Goal: Task Accomplishment & Management: Manage account settings

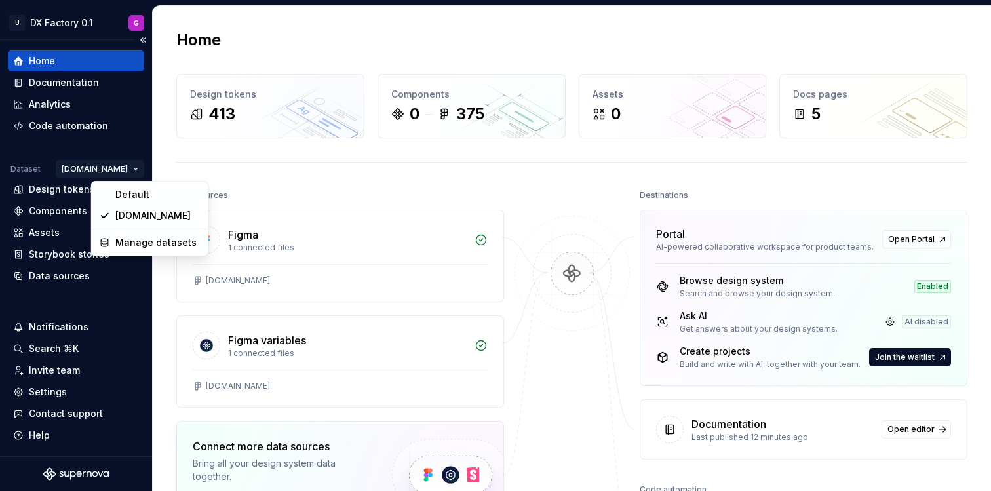
click at [120, 166] on html "U DX Factory 0.1 G Home Documentation Analytics Code automation Dataset [DOMAIN…" at bounding box center [495, 245] width 991 height 491
click at [126, 198] on div "Default" at bounding box center [157, 194] width 85 height 13
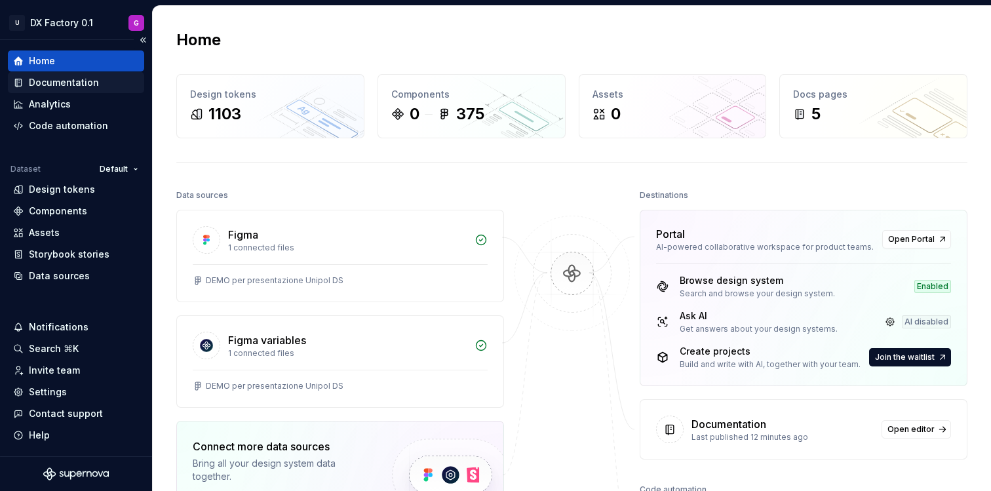
click at [103, 83] on div "Documentation" at bounding box center [76, 82] width 126 height 13
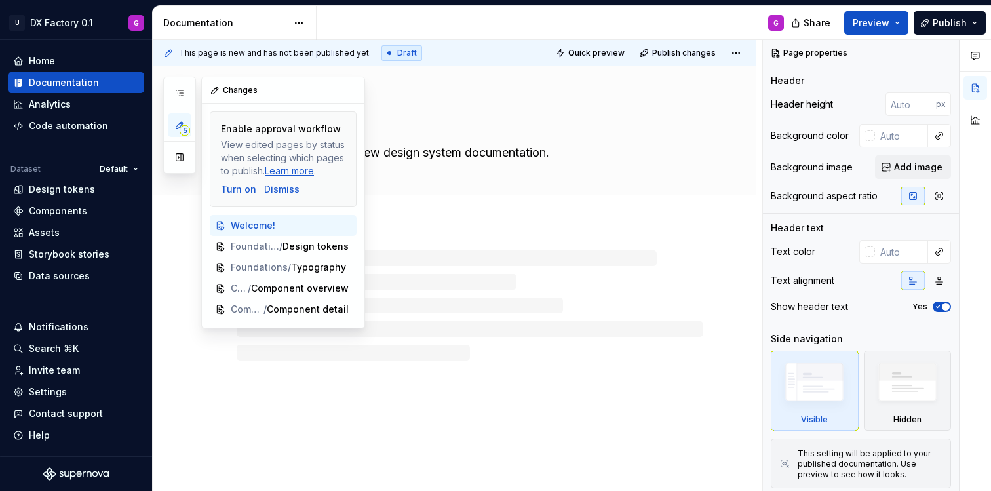
click at [187, 128] on span "5" at bounding box center [185, 130] width 10 height 10
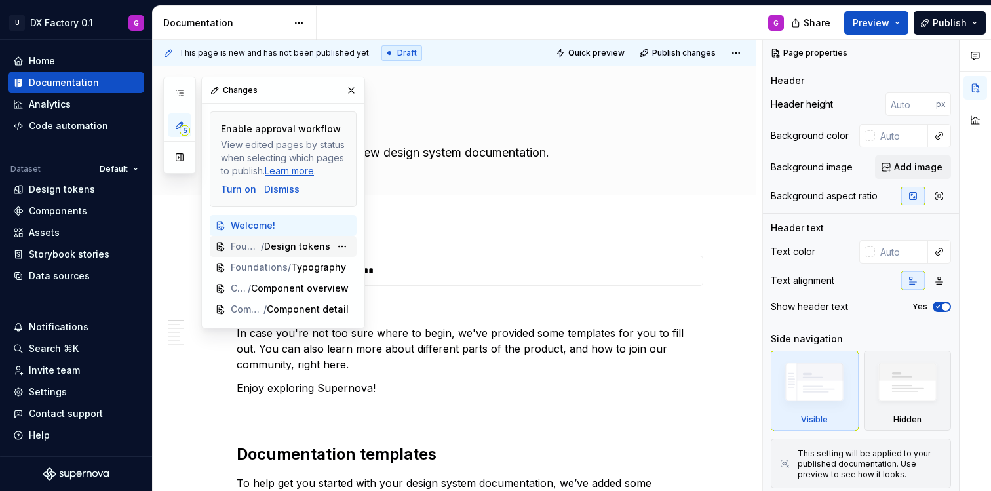
click at [276, 244] on span "Design tokens" at bounding box center [297, 246] width 66 height 13
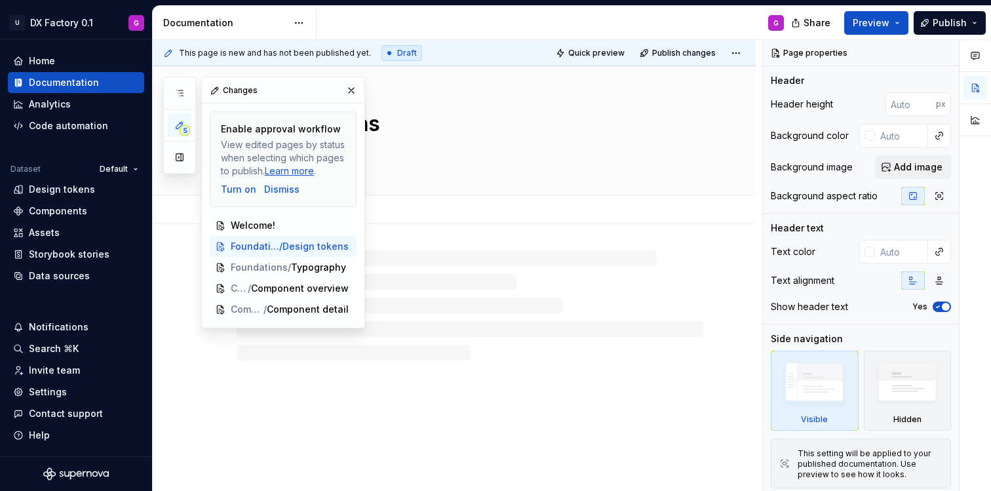
click at [602, 208] on div "Add tab" at bounding box center [470, 210] width 467 height 18
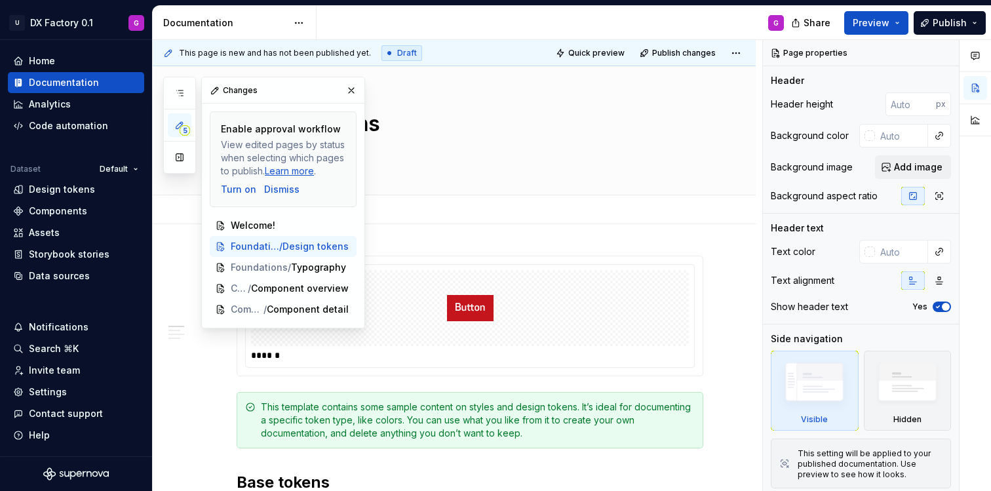
click at [602, 208] on div "Add tab" at bounding box center [470, 210] width 467 height 18
click at [353, 85] on button "button" at bounding box center [351, 90] width 18 height 18
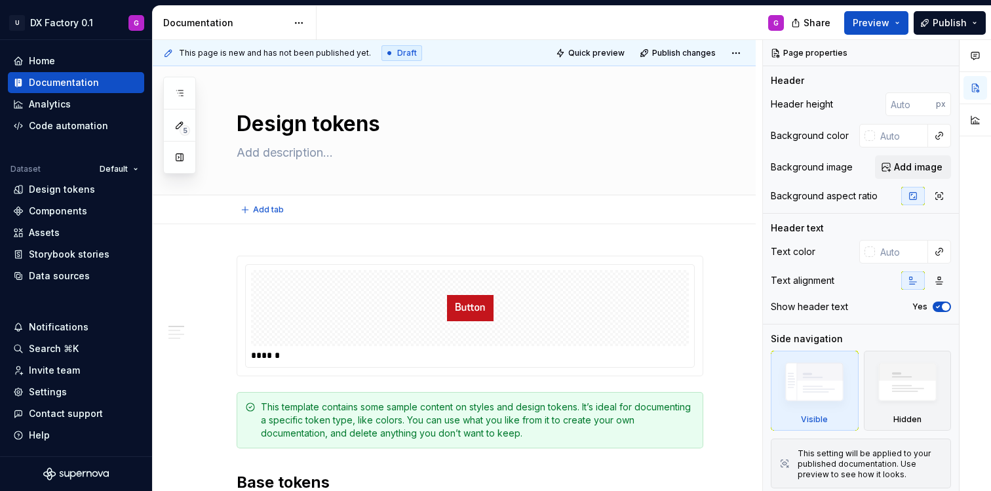
click at [735, 52] on html "U DX Factory 0.1 G Home Documentation Analytics Code automation Dataset Default…" at bounding box center [495, 245] width 991 height 491
click at [734, 52] on html "U DX Factory 0.1 G Home Documentation Analytics Code automation Dataset Default…" at bounding box center [495, 245] width 991 height 491
click at [735, 52] on html "U DX Factory 0.1 G Home Documentation Analytics Code automation Dataset Default…" at bounding box center [495, 245] width 991 height 491
click at [306, 24] on html "U DX Factory 0.1 G Home Documentation Analytics Code automation Dataset Default…" at bounding box center [495, 245] width 991 height 491
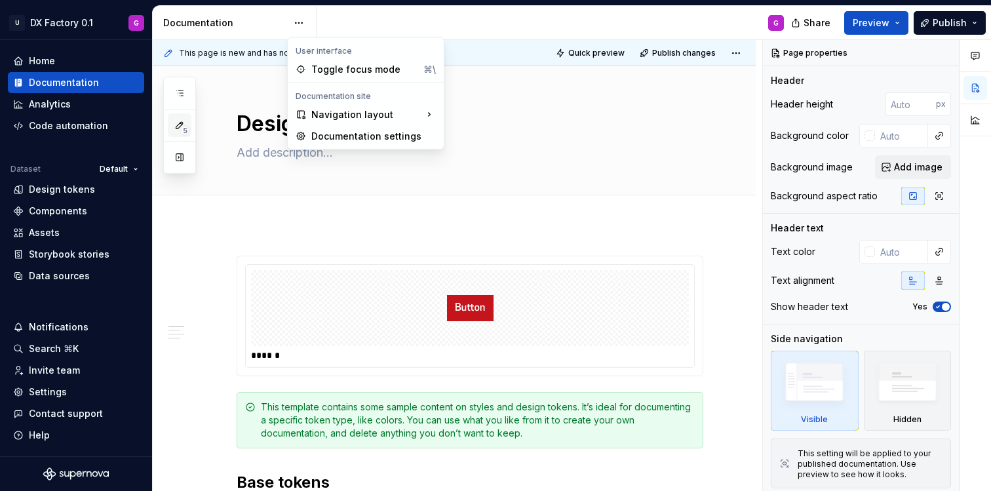
drag, startPoint x: 199, startPoint y: 123, endPoint x: 180, endPoint y: 125, distance: 19.1
click at [199, 123] on html "U DX Factory 0.1 G Home Documentation Analytics Code automation Dataset Default…" at bounding box center [495, 245] width 991 height 491
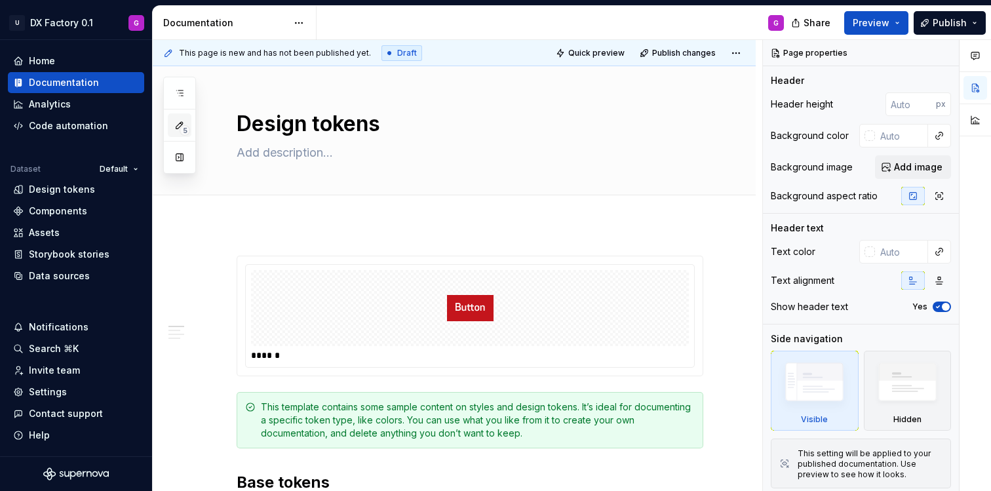
click at [180, 125] on icon "button" at bounding box center [179, 125] width 10 height 10
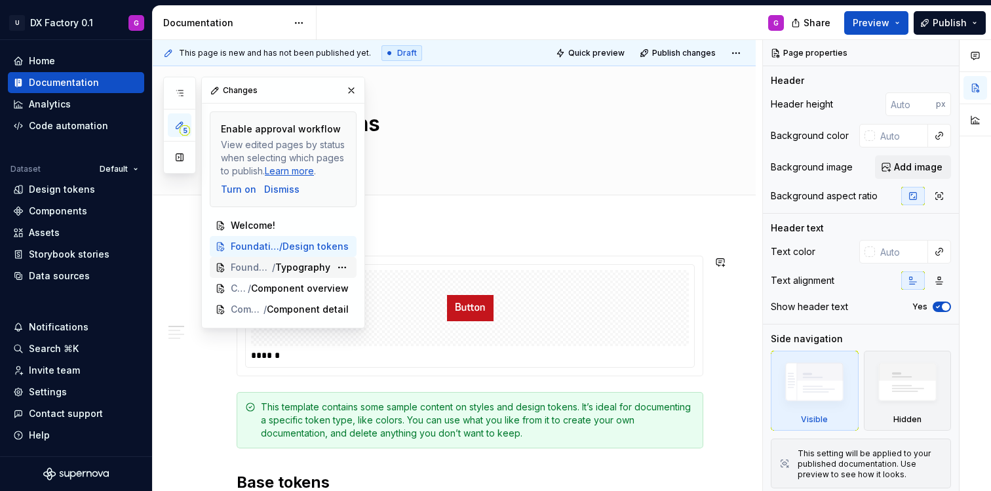
click at [256, 267] on span "Foundations" at bounding box center [251, 267] width 41 height 13
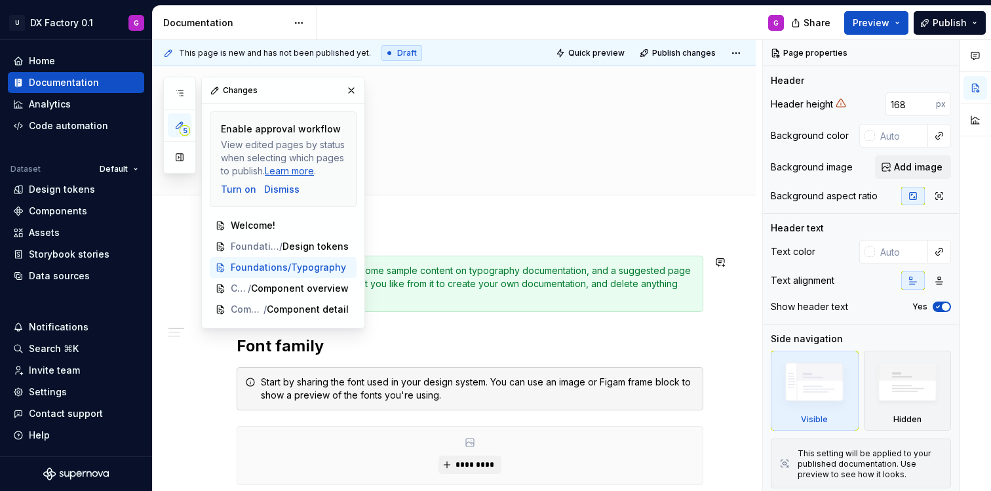
click at [419, 234] on div "**********" at bounding box center [457, 265] width 609 height 451
click at [414, 202] on div "Add tab" at bounding box center [470, 210] width 467 height 18
click at [350, 90] on button "button" at bounding box center [351, 90] width 18 height 18
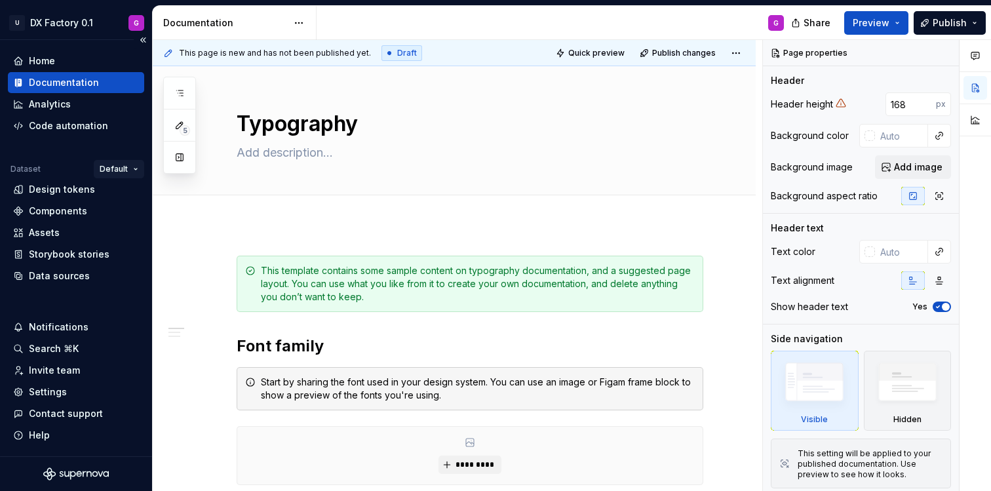
click at [113, 170] on html "U DX Factory 0.1 G Home Documentation Analytics Code automation Dataset Default…" at bounding box center [495, 245] width 991 height 491
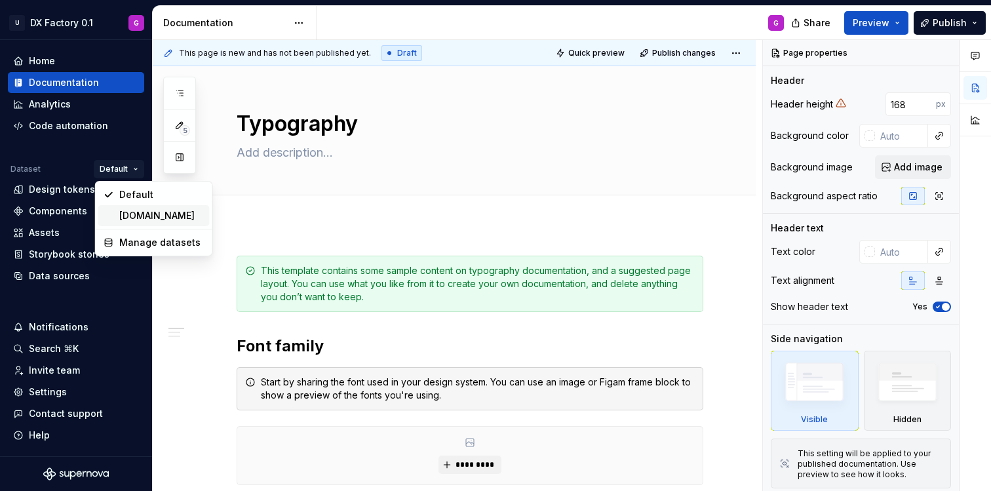
click at [125, 208] on div "[DOMAIN_NAME]" at bounding box center [153, 215] width 111 height 21
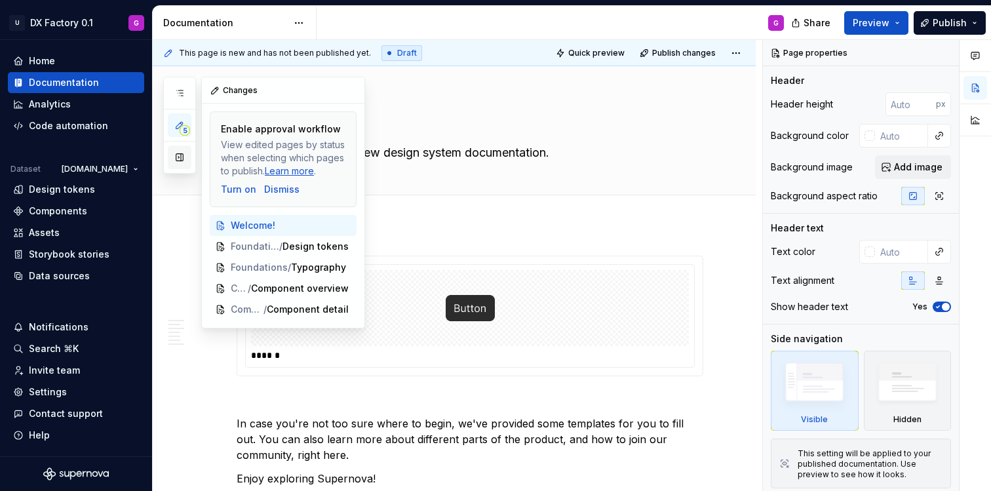
click at [178, 151] on button "button" at bounding box center [180, 157] width 24 height 24
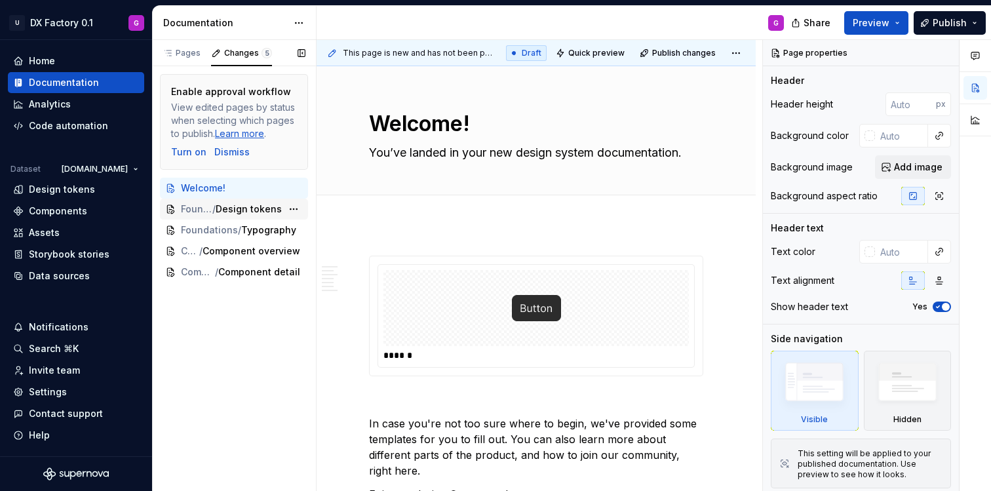
click at [232, 202] on div "Foundations / Design tokens" at bounding box center [234, 209] width 148 height 21
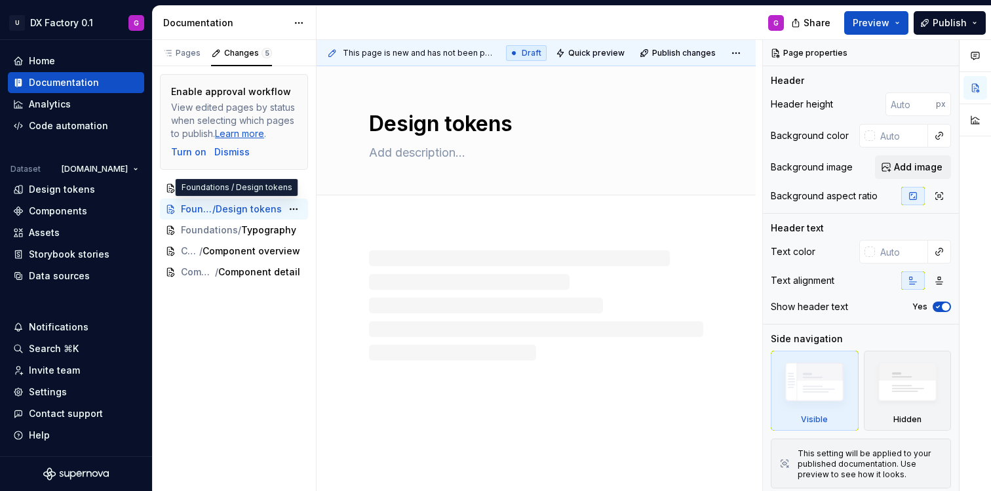
click at [91, 16] on html "U DX Factory 0.1 G Home Documentation Analytics Code automation Dataset Unipol.…" at bounding box center [495, 245] width 991 height 491
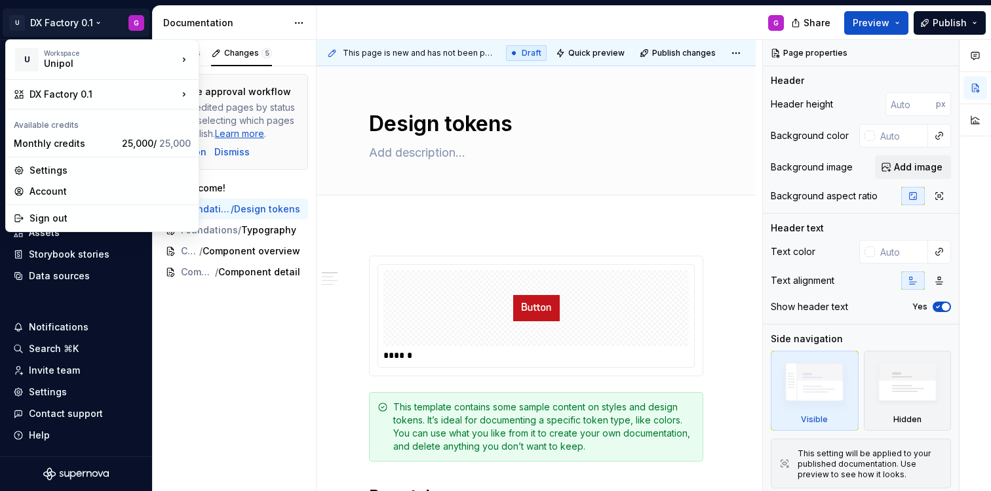
type textarea "*"
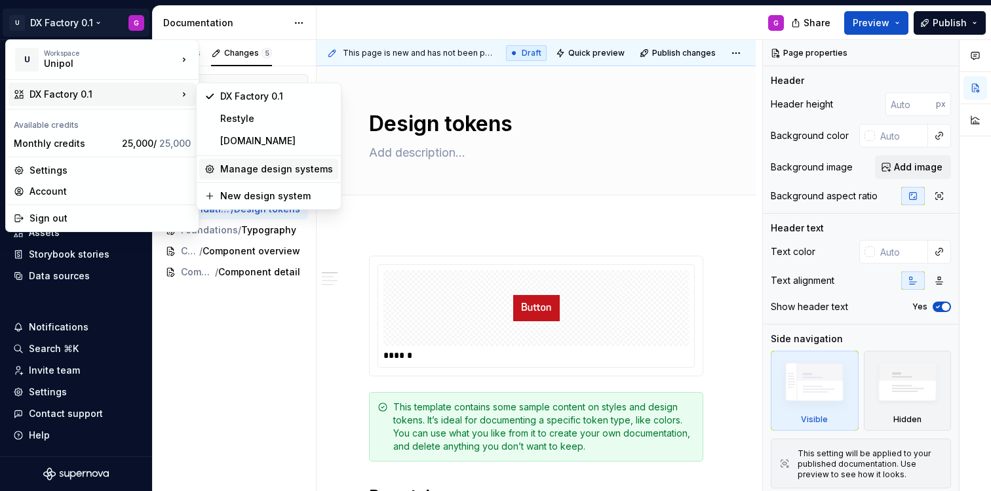
click at [278, 166] on div "Manage design systems" at bounding box center [276, 169] width 113 height 13
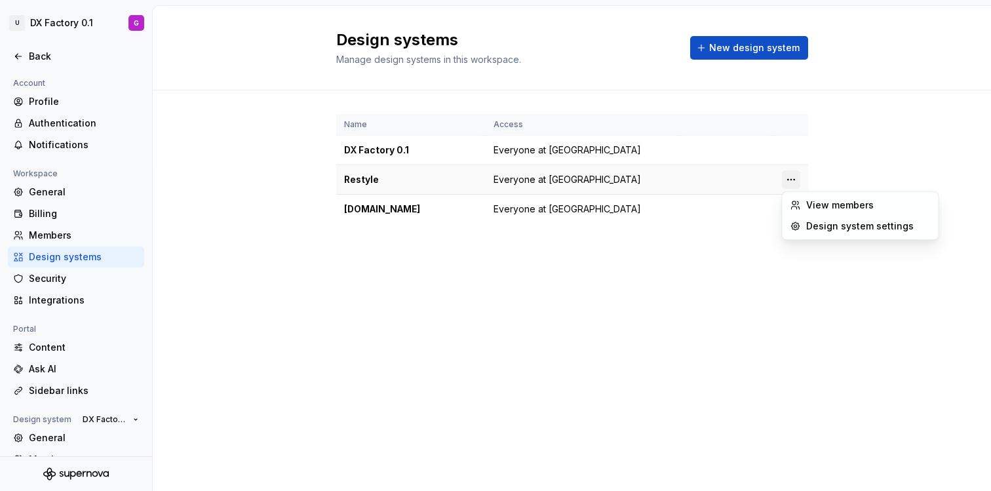
click at [796, 182] on html "U DX Factory 0.1 G Back Account Profile Authentication Notifications Workspace …" at bounding box center [495, 245] width 991 height 491
click at [809, 224] on div "Design system settings" at bounding box center [868, 226] width 125 height 13
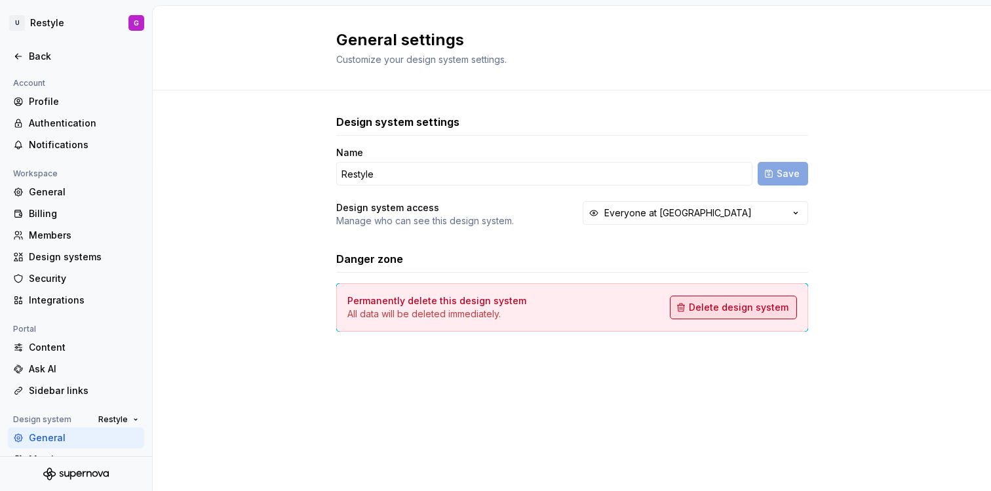
click at [748, 304] on span "Delete design system" at bounding box center [739, 307] width 100 height 13
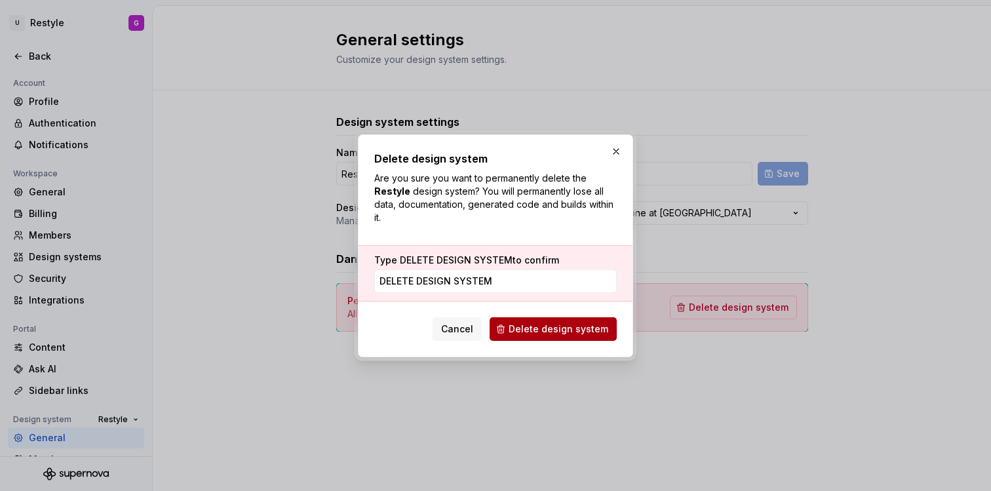
type input "DELETE DESIGN SYSTEM"
click at [598, 323] on span "Delete design system" at bounding box center [558, 328] width 100 height 13
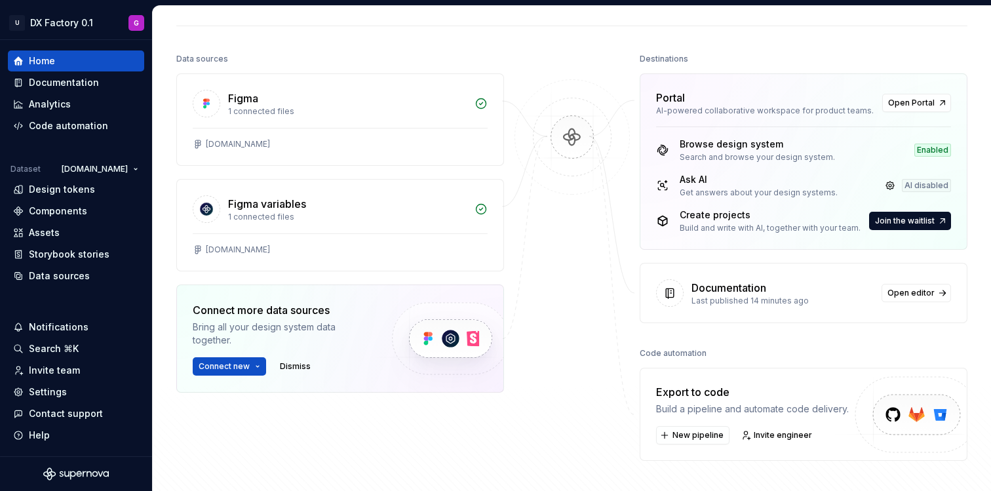
scroll to position [195, 0]
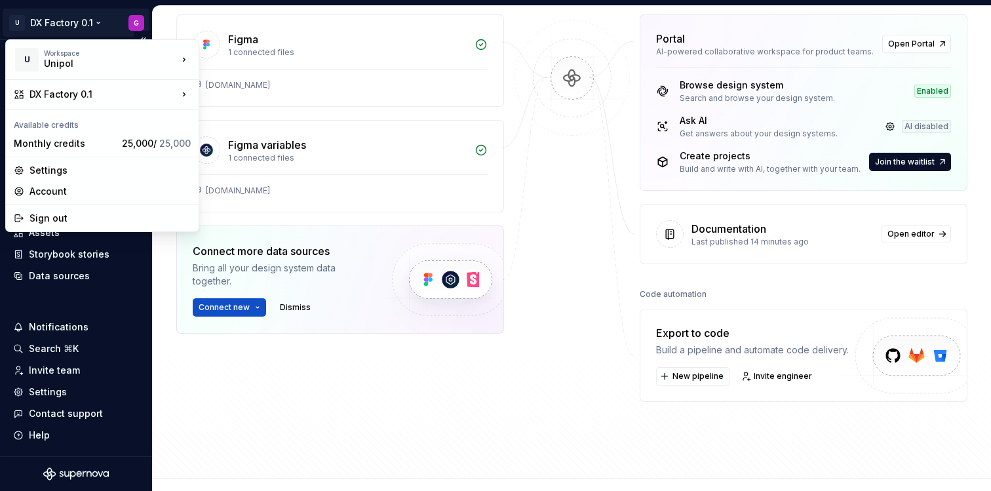
click at [96, 18] on html "U DX Factory 0.1 G Home Documentation Analytics Code automation Dataset Unipol.…" at bounding box center [495, 245] width 991 height 491
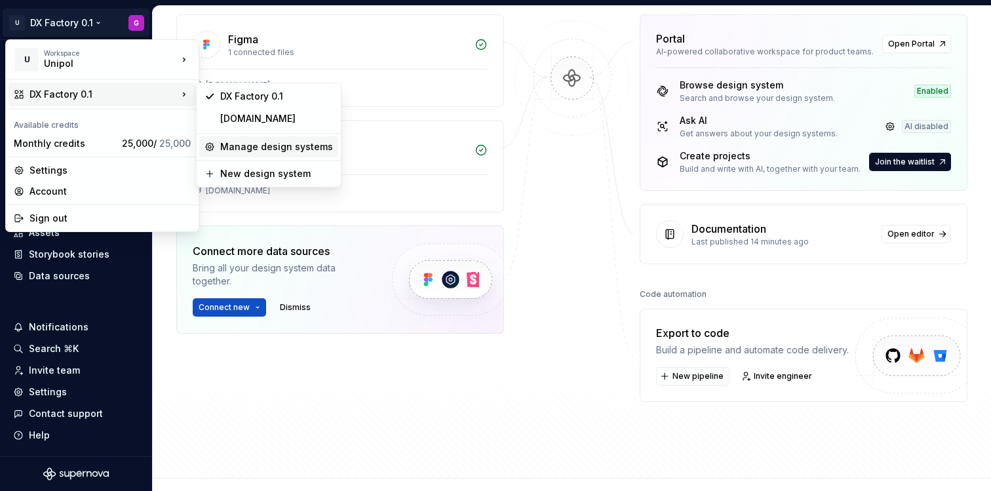
click at [248, 151] on div "Manage design systems" at bounding box center [276, 146] width 113 height 13
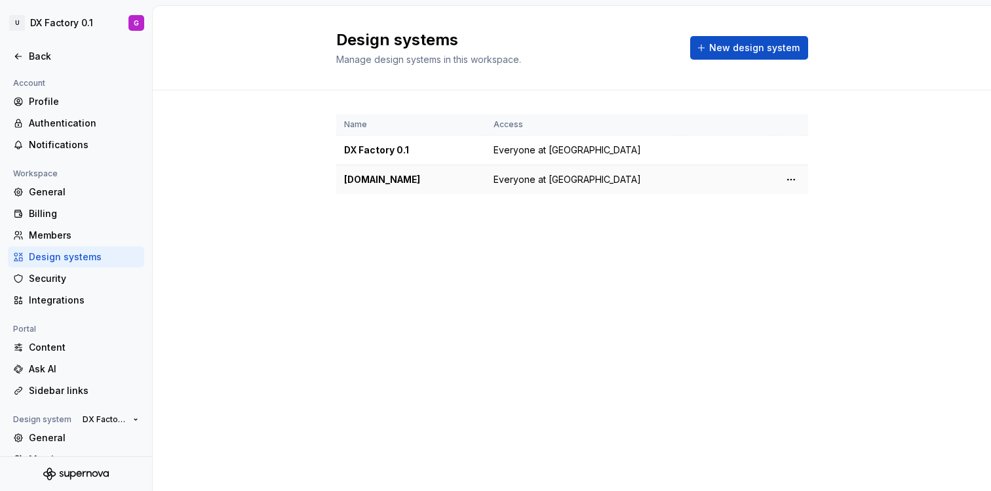
click at [427, 185] on div "[DOMAIN_NAME]" at bounding box center [411, 179] width 134 height 13
click at [792, 182] on html "U DX Factory 0.1 G Back Account Profile Authentication Notifications Workspace …" at bounding box center [495, 245] width 991 height 491
click at [807, 230] on div "Design system settings" at bounding box center [868, 226] width 125 height 13
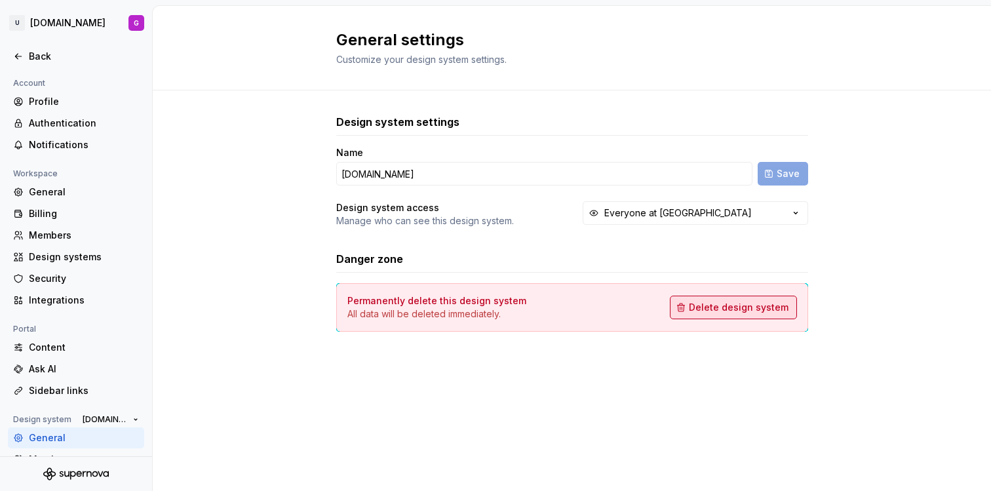
click at [761, 303] on span "Delete design system" at bounding box center [739, 307] width 100 height 13
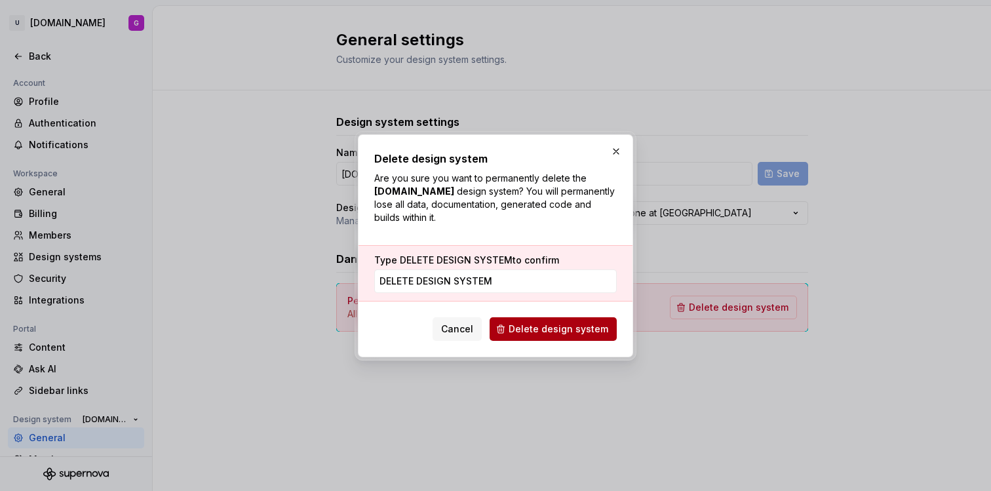
type input "DELETE DESIGN SYSTEM"
click at [572, 328] on span "Delete design system" at bounding box center [558, 328] width 100 height 13
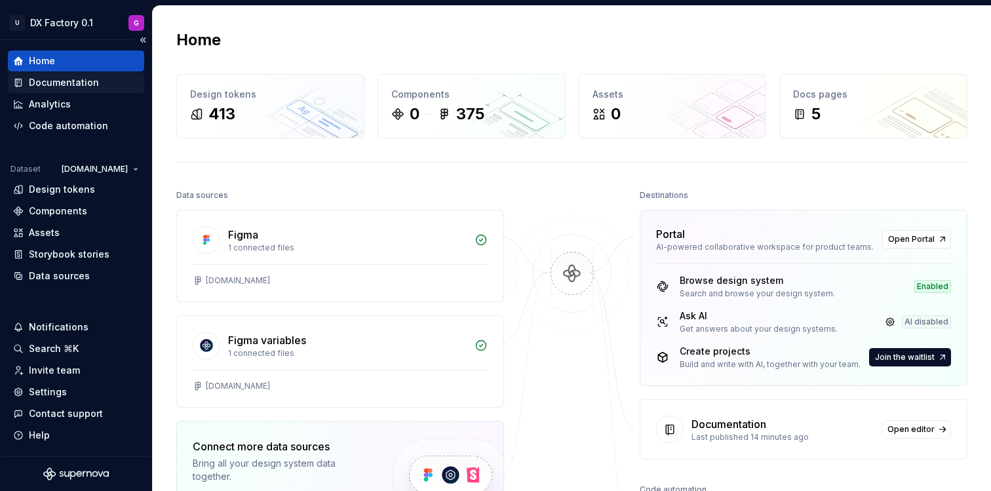
click at [72, 81] on div "Documentation" at bounding box center [64, 82] width 70 height 13
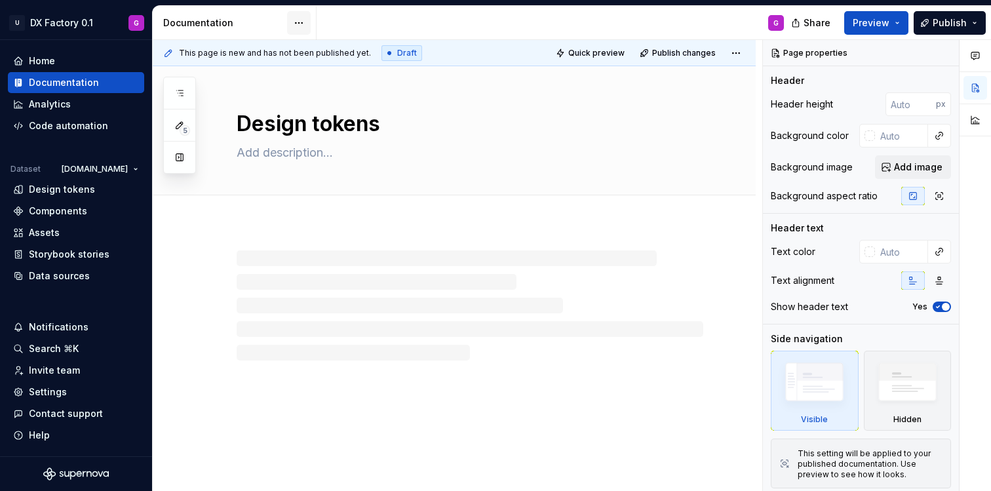
click at [307, 26] on html "U DX Factory 0.1 G Home Documentation Analytics Code automation Dataset Unipol.…" at bounding box center [495, 245] width 991 height 491
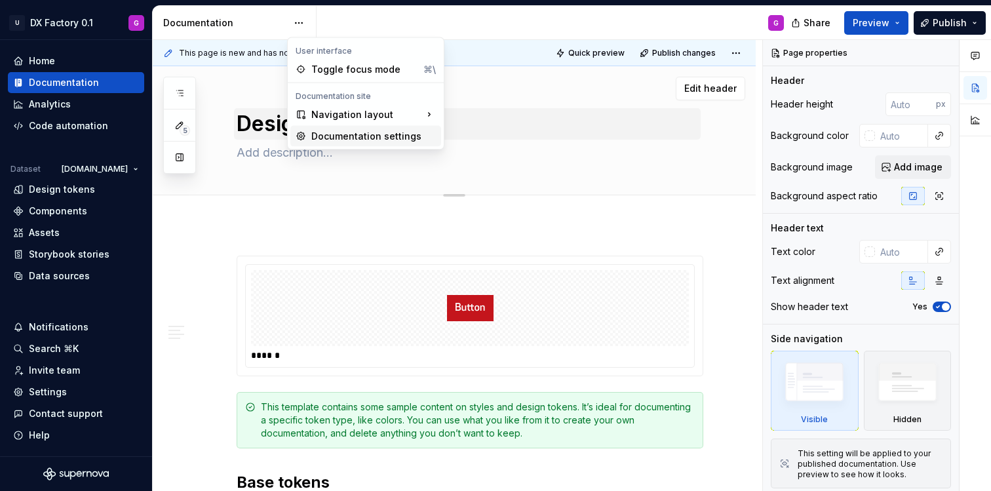
click at [335, 134] on div "Documentation settings" at bounding box center [373, 136] width 125 height 13
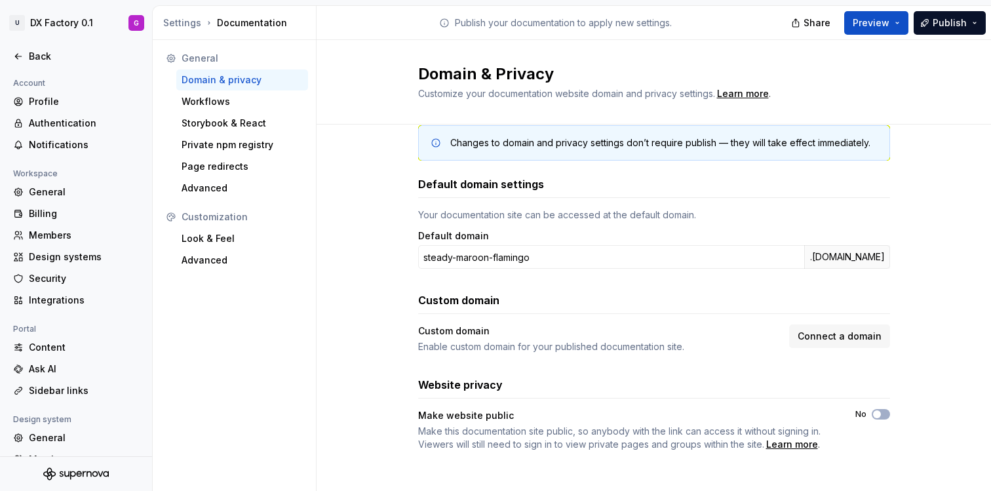
scroll to position [27, 0]
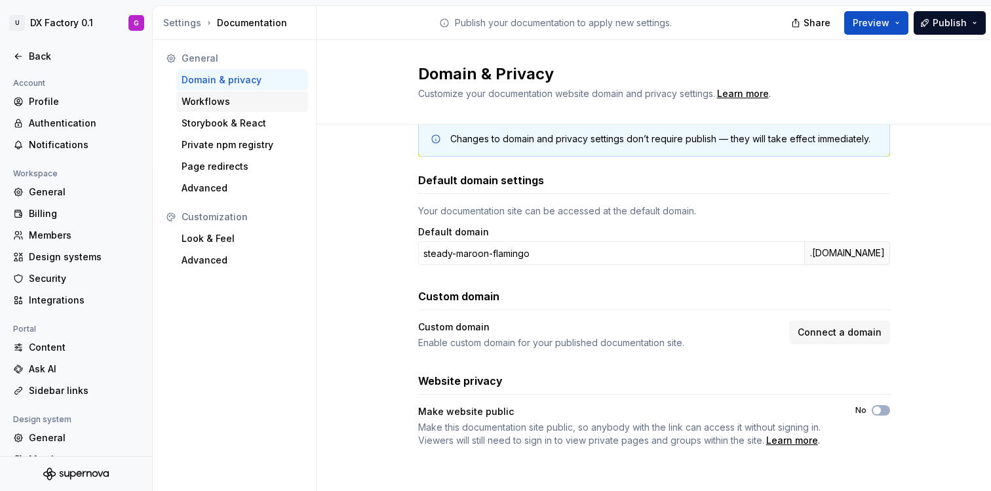
click at [243, 100] on div "Workflows" at bounding box center [242, 101] width 121 height 13
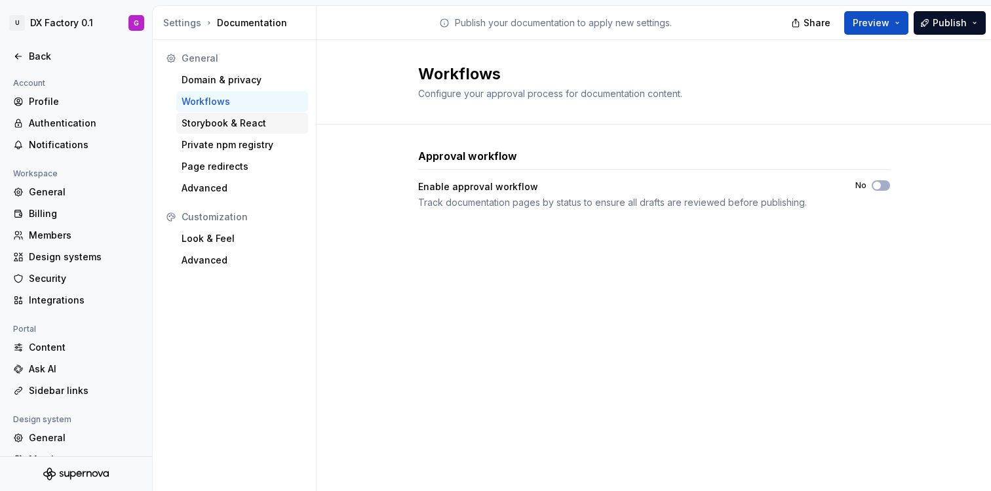
click at [226, 126] on div "Storybook & React" at bounding box center [242, 123] width 121 height 13
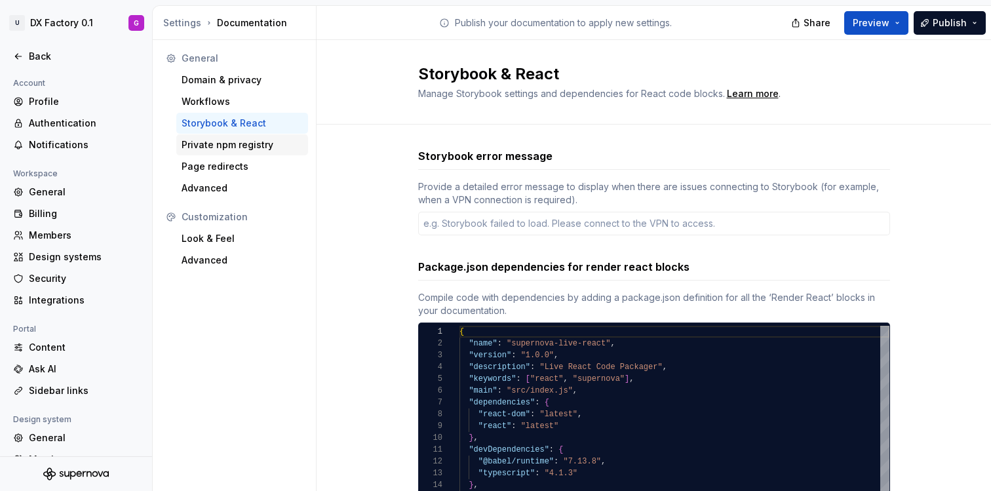
click at [221, 138] on div "Private npm registry" at bounding box center [242, 144] width 121 height 13
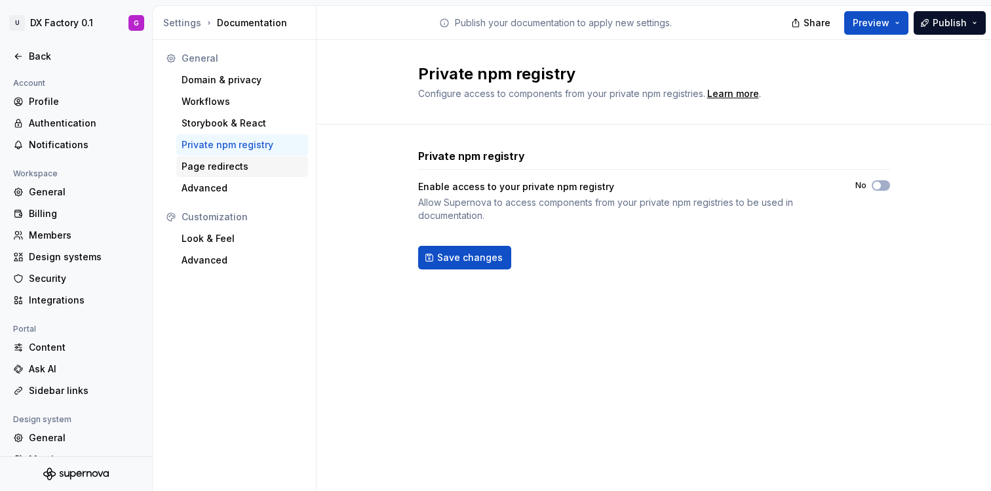
click at [223, 163] on div "Page redirects" at bounding box center [242, 166] width 121 height 13
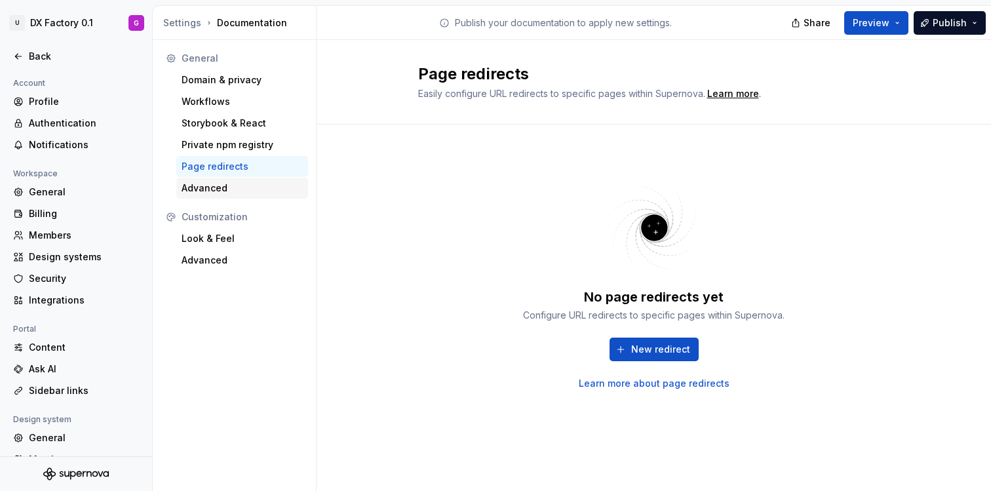
click at [220, 183] on div "Advanced" at bounding box center [242, 188] width 121 height 13
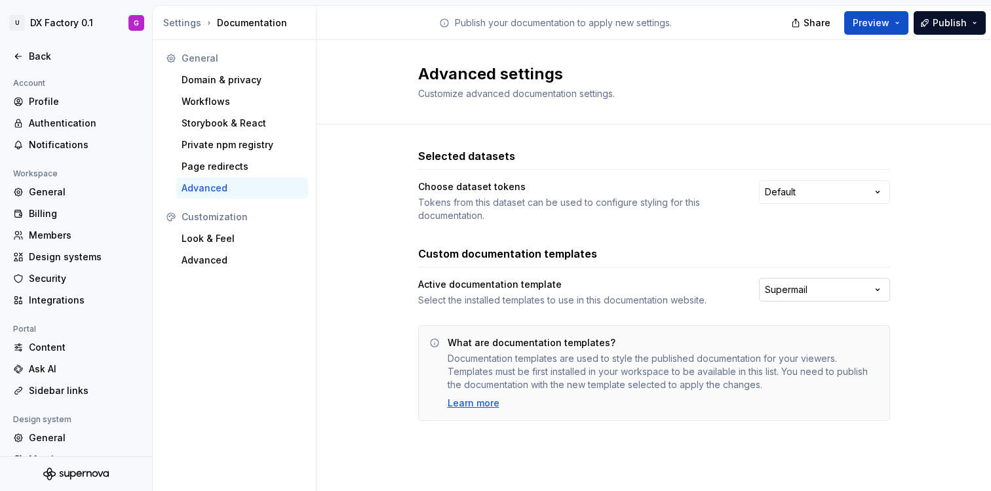
click at [829, 297] on html "U DX Factory 0.1 G Back Account Profile Authentication Notifications Workspace …" at bounding box center [495, 245] width 991 height 491
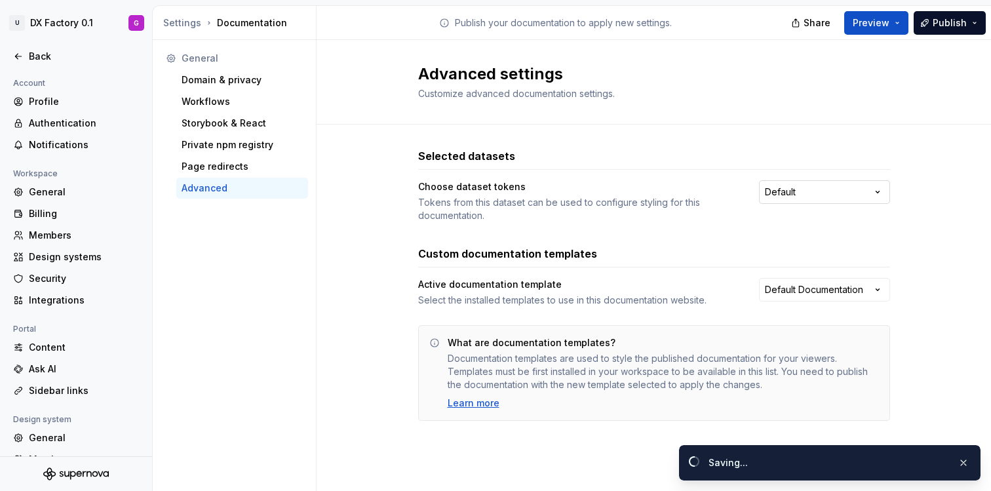
click at [797, 188] on html "U DX Factory 0.1 G Back Account Profile Authentication Notifications Workspace …" at bounding box center [495, 245] width 991 height 491
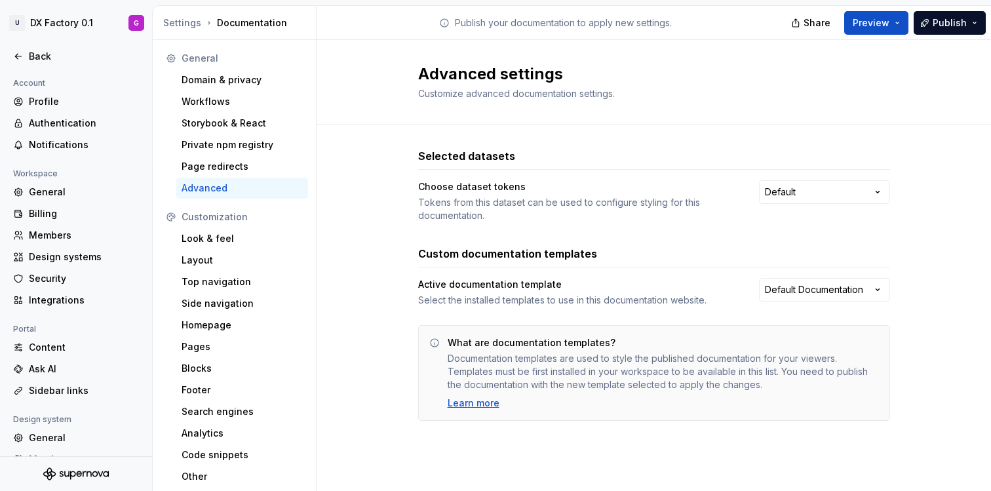
click at [794, 171] on html "U DX Factory 0.1 G Back Account Profile Authentication Notifications Workspace …" at bounding box center [495, 245] width 991 height 491
click at [232, 239] on div "Look & feel" at bounding box center [242, 238] width 121 height 13
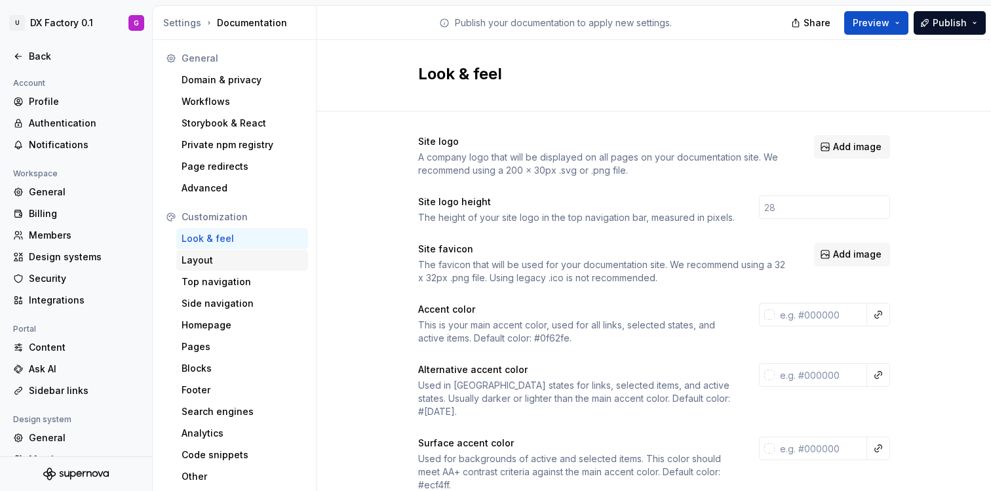
click at [233, 259] on div "Layout" at bounding box center [242, 260] width 121 height 13
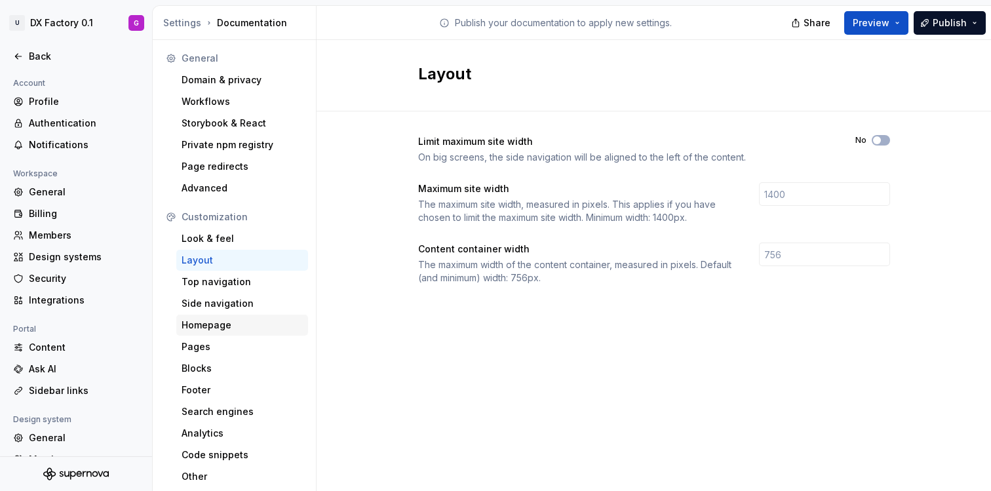
click at [229, 330] on div "Homepage" at bounding box center [242, 324] width 121 height 13
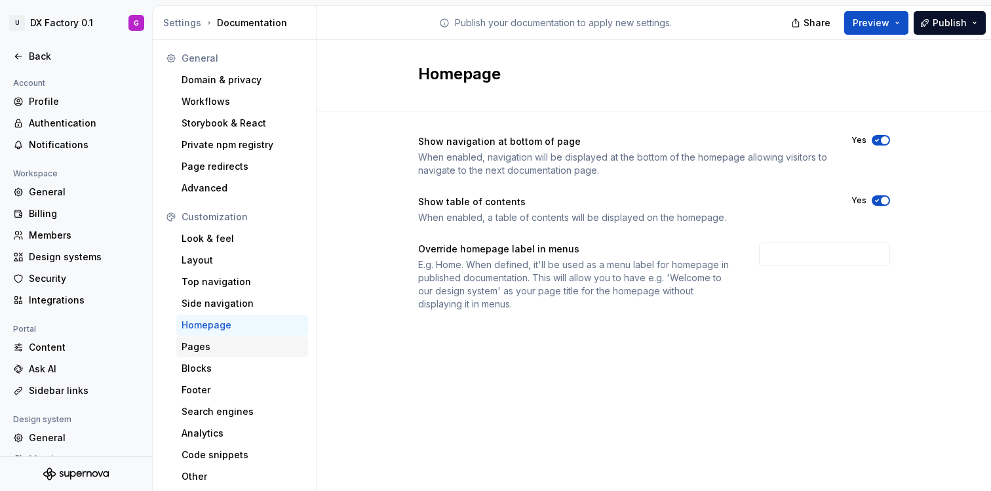
click at [231, 343] on div "Pages" at bounding box center [242, 346] width 121 height 13
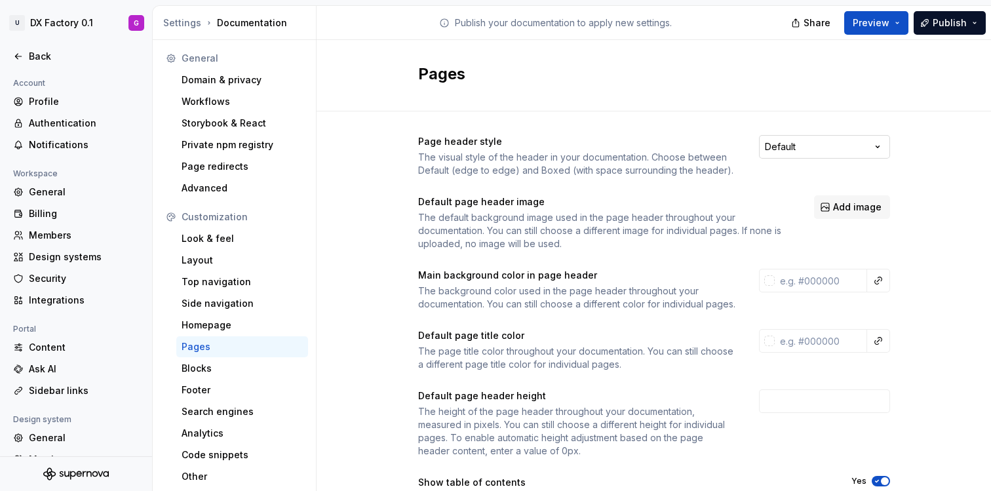
click at [795, 147] on html "U DX Factory 0.1 G Back Account Profile Authentication Notifications Workspace …" at bounding box center [495, 245] width 991 height 491
click at [246, 372] on div "Blocks" at bounding box center [242, 368] width 121 height 13
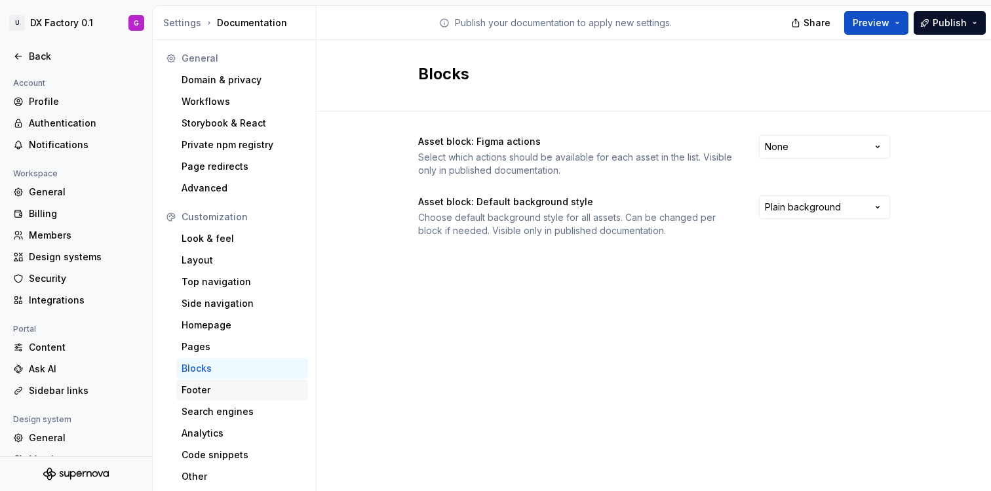
click at [242, 383] on div "Footer" at bounding box center [242, 389] width 121 height 13
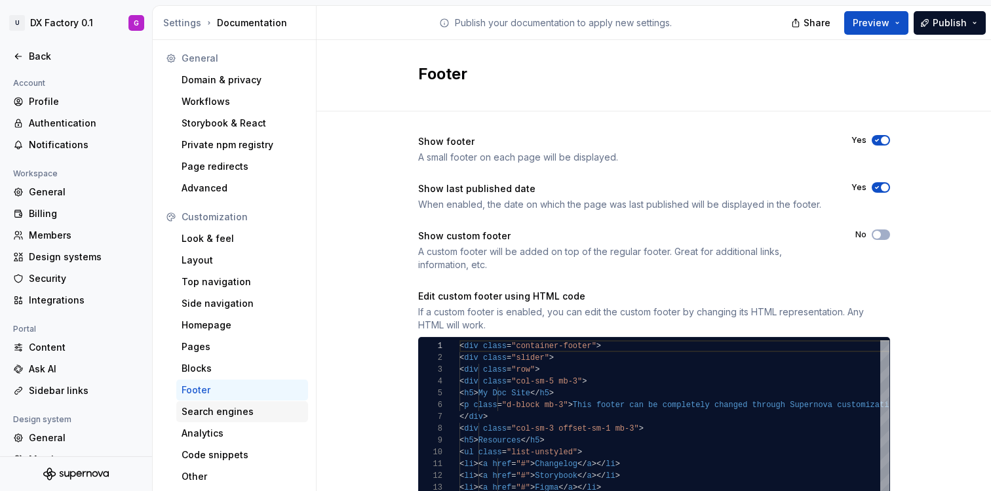
click at [240, 410] on div "Search engines" at bounding box center [242, 411] width 121 height 13
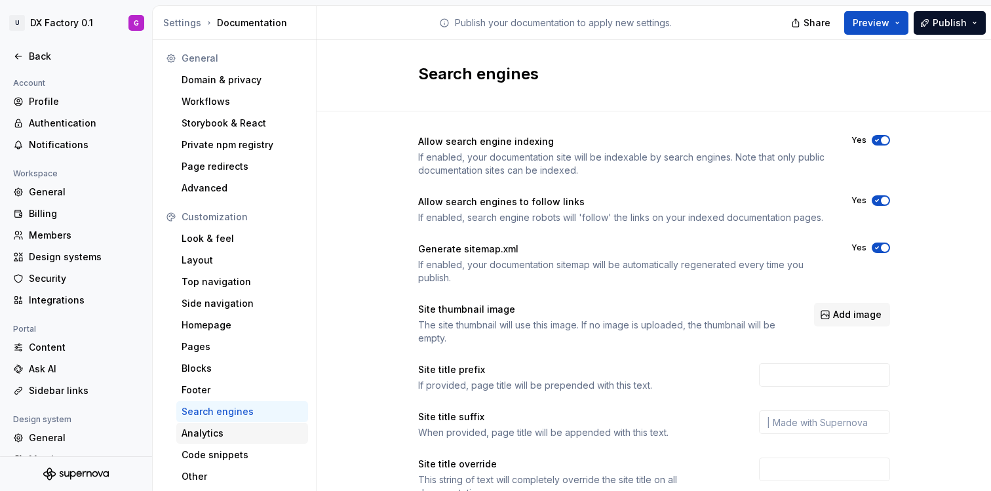
click at [244, 431] on div "Analytics" at bounding box center [242, 433] width 121 height 13
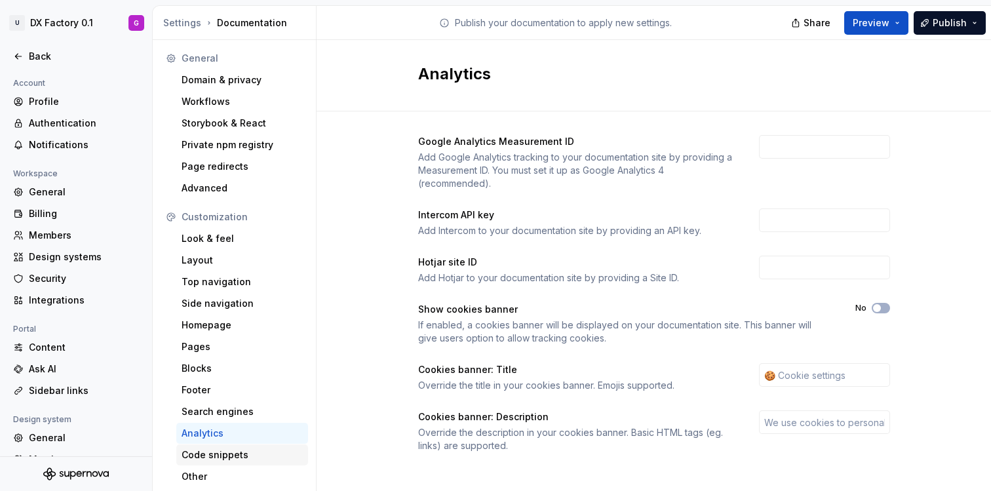
click at [242, 456] on div "Code snippets" at bounding box center [242, 454] width 121 height 13
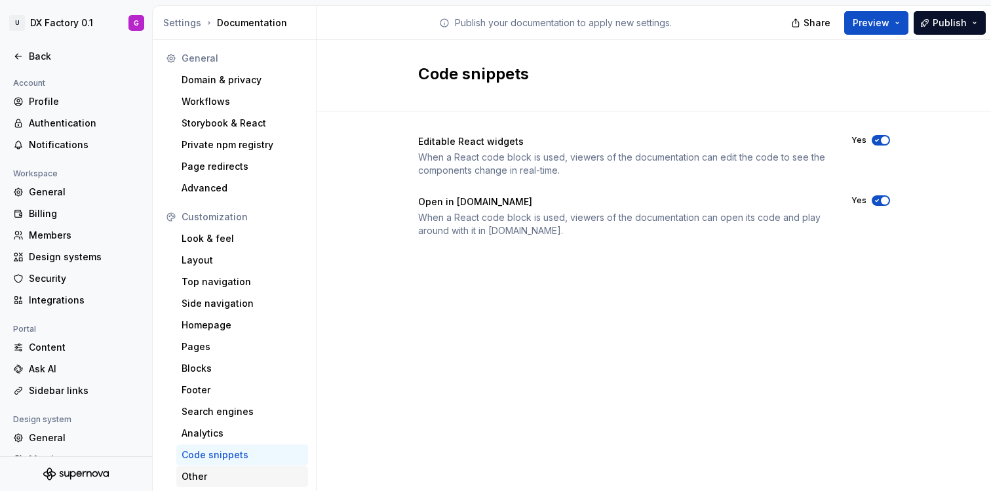
click at [199, 476] on div "Other" at bounding box center [242, 476] width 121 height 13
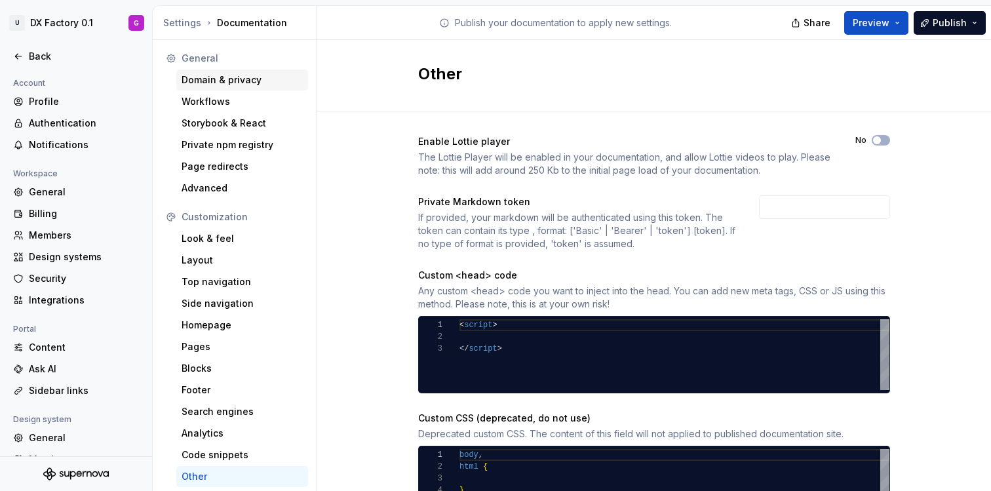
click at [214, 75] on div "Domain & privacy" at bounding box center [242, 79] width 121 height 13
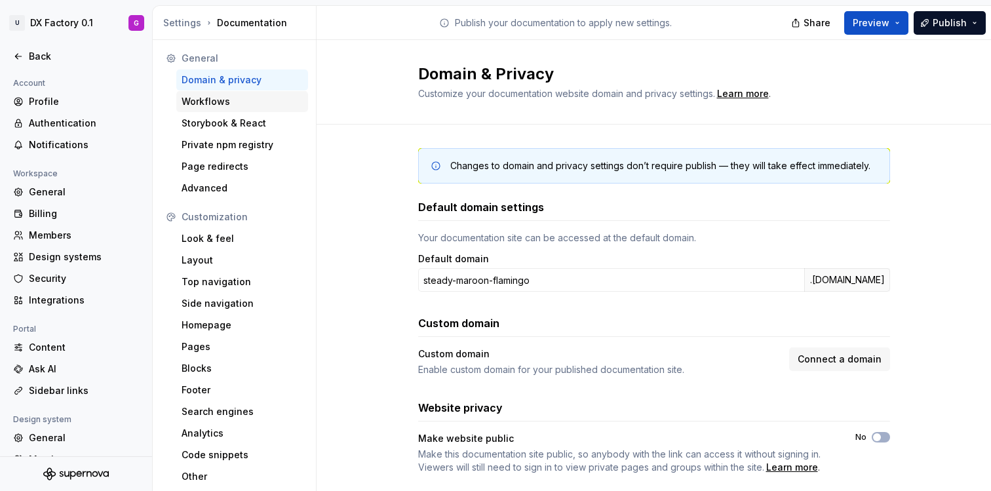
click at [212, 100] on div "Workflows" at bounding box center [242, 101] width 121 height 13
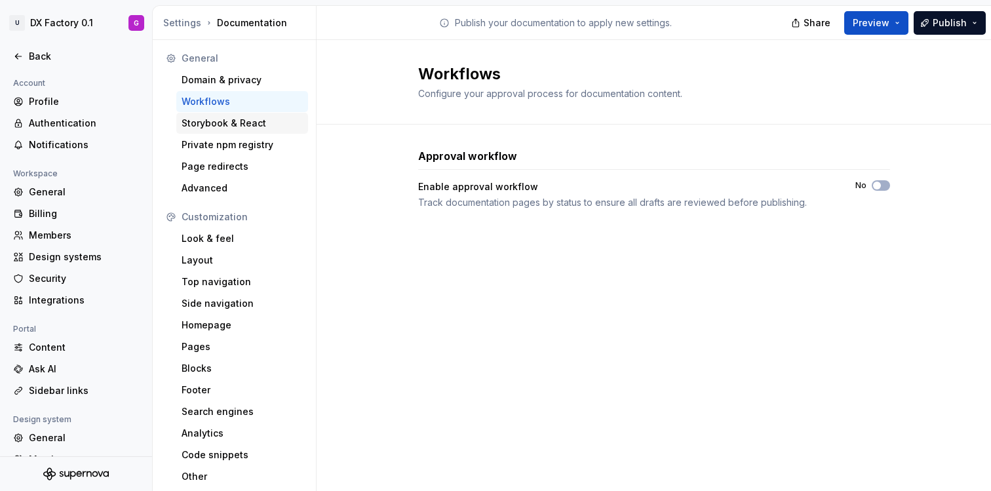
click at [212, 122] on div "Storybook & React" at bounding box center [242, 123] width 121 height 13
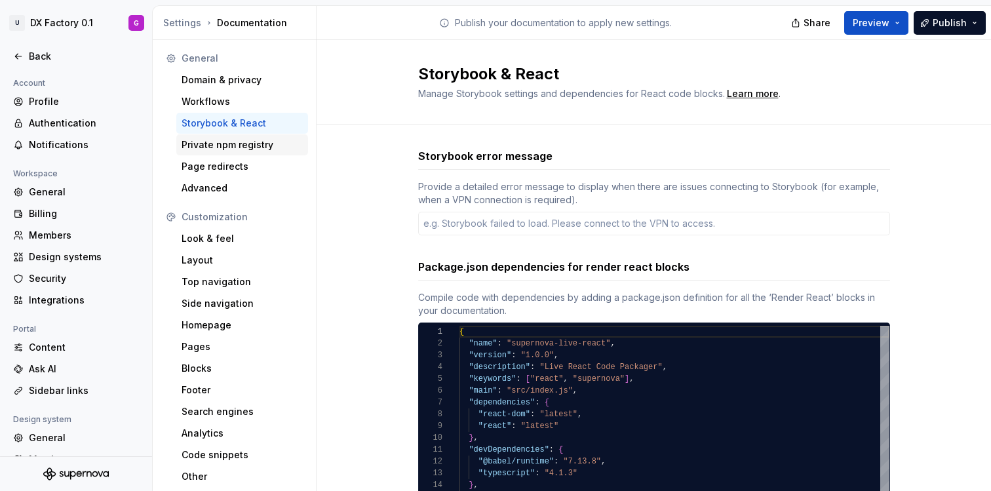
click at [216, 148] on div "Private npm registry" at bounding box center [242, 144] width 121 height 13
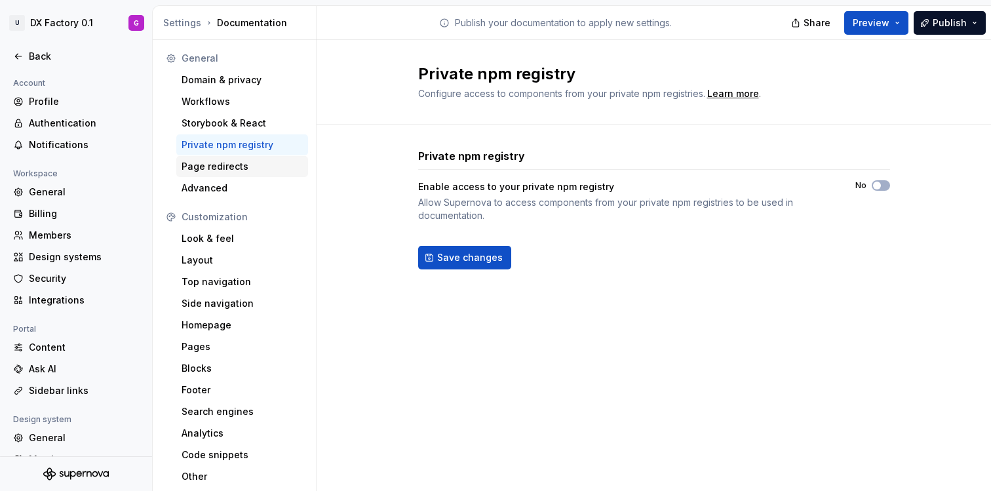
click at [216, 164] on div "Page redirects" at bounding box center [242, 166] width 121 height 13
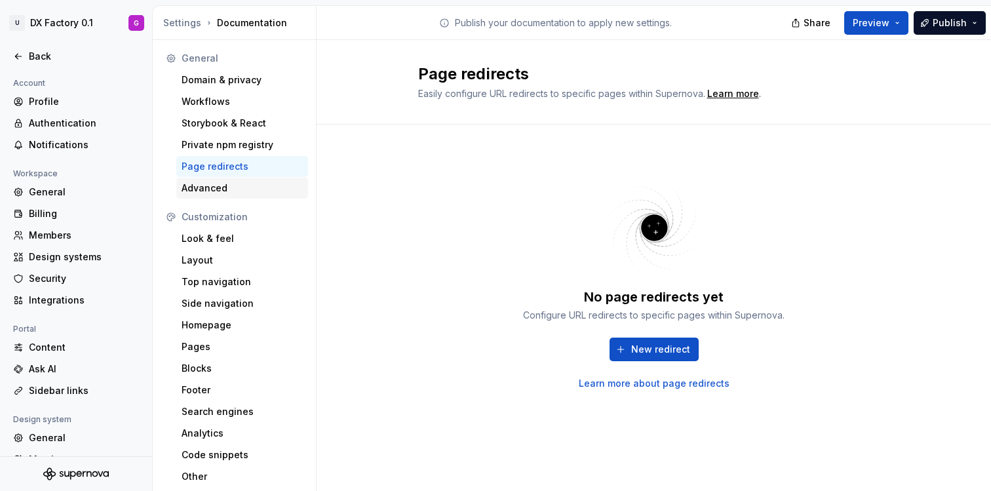
click at [216, 190] on div "Advanced" at bounding box center [242, 188] width 121 height 13
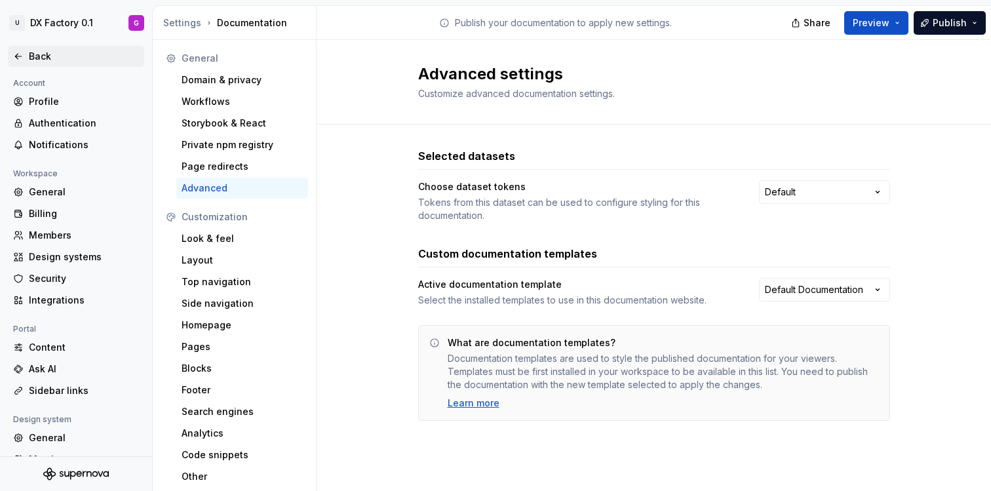
click at [41, 52] on div "Back" at bounding box center [84, 56] width 110 height 13
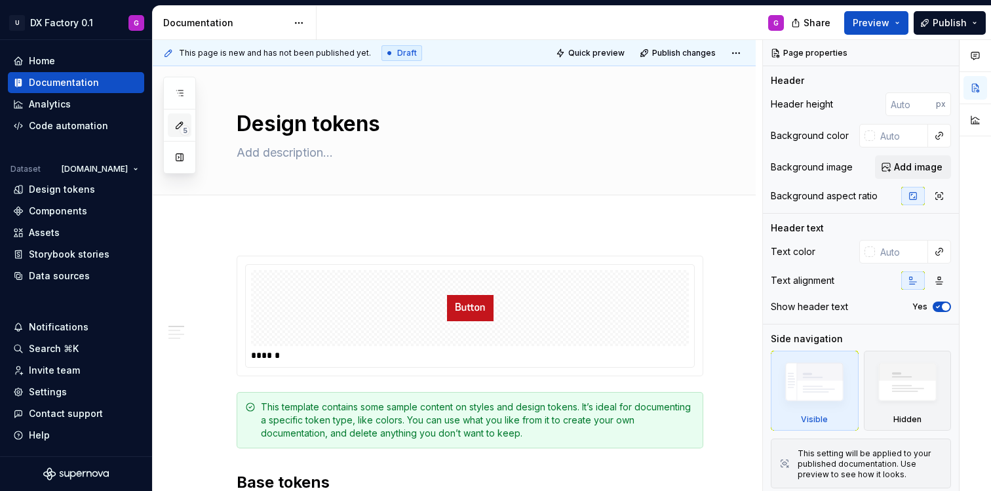
click at [183, 128] on span "5" at bounding box center [185, 130] width 10 height 10
click at [182, 124] on icon "button" at bounding box center [179, 125] width 7 height 7
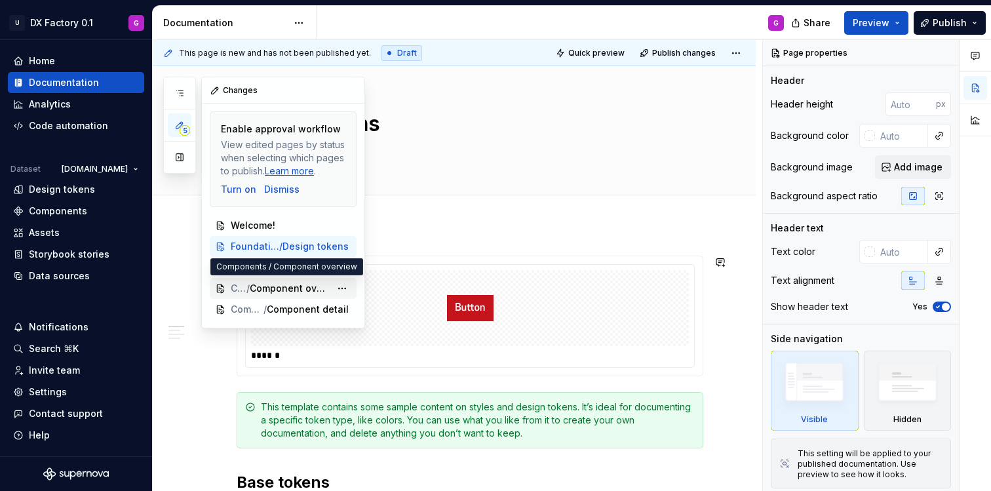
click at [272, 288] on span "Component overview" at bounding box center [290, 288] width 81 height 13
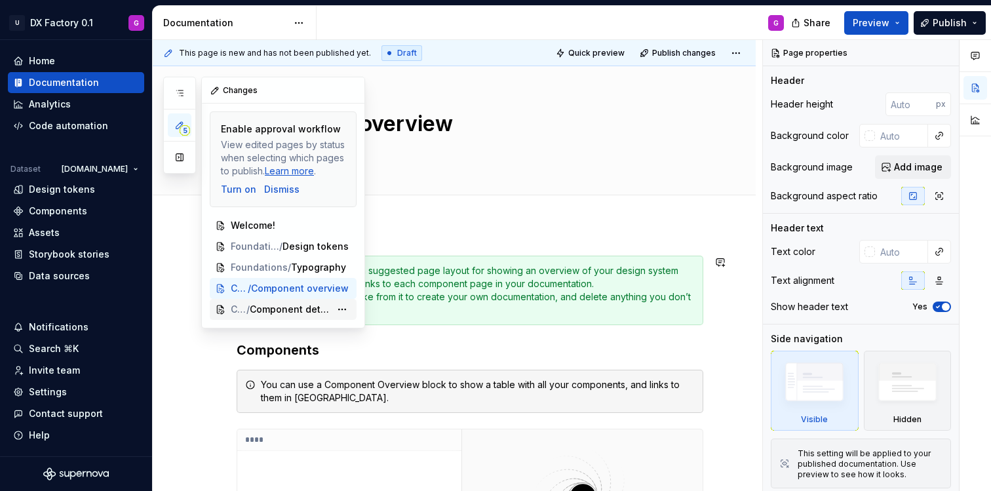
click at [295, 304] on span "Component detail" at bounding box center [290, 309] width 81 height 13
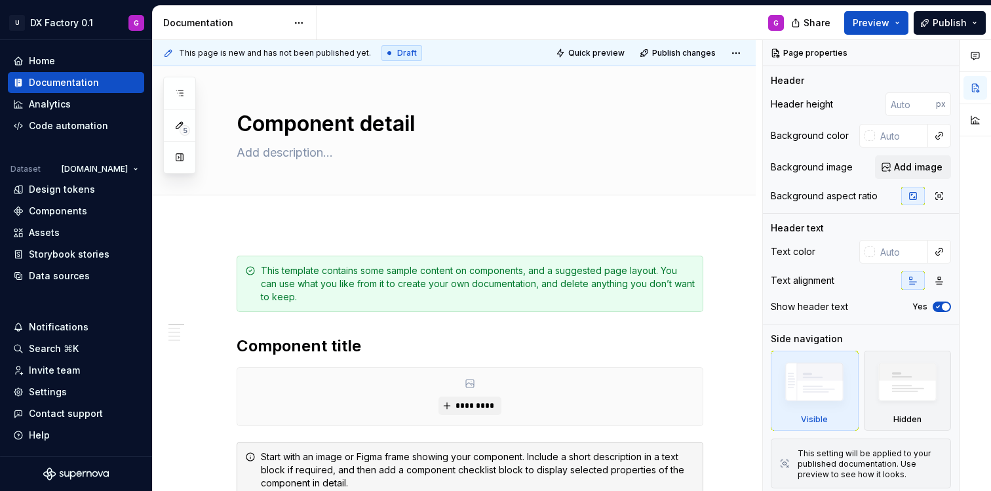
click at [397, 52] on span "Draft" at bounding box center [407, 53] width 20 height 10
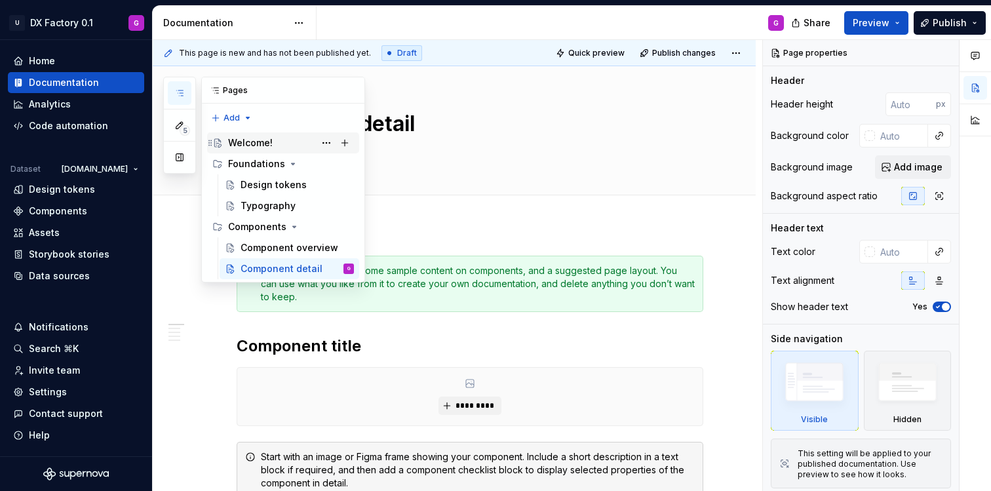
click at [249, 139] on div "Welcome!" at bounding box center [250, 142] width 45 height 13
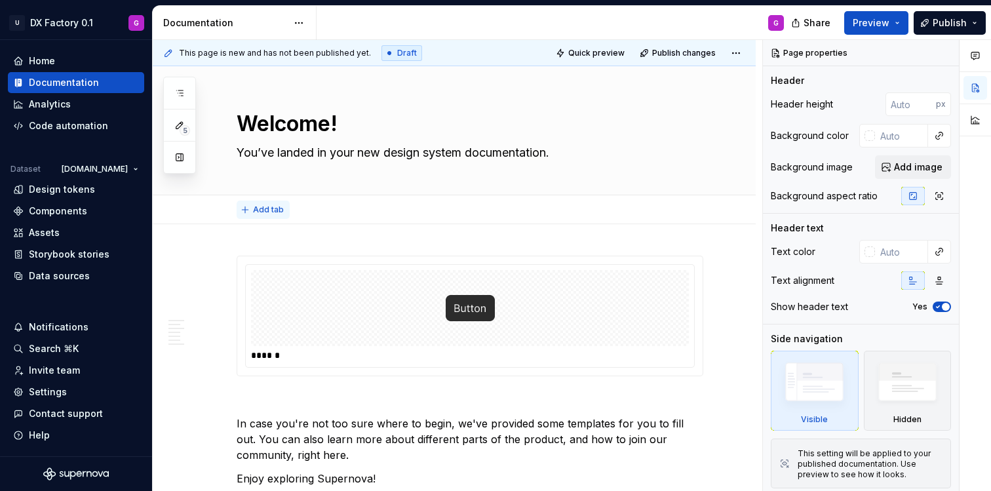
click at [265, 210] on span "Add tab" at bounding box center [268, 209] width 31 height 10
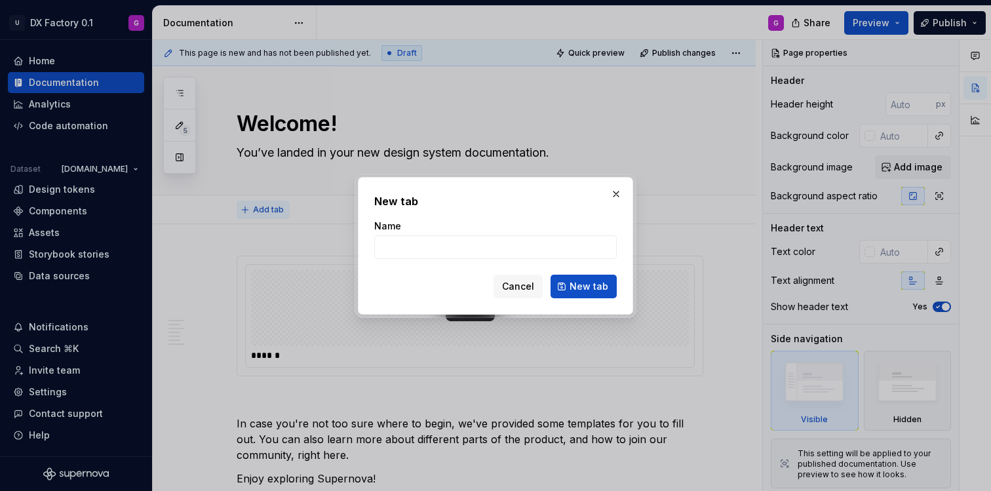
type textarea "*"
type input "White Label"
click at [603, 281] on span "New tab" at bounding box center [588, 286] width 39 height 13
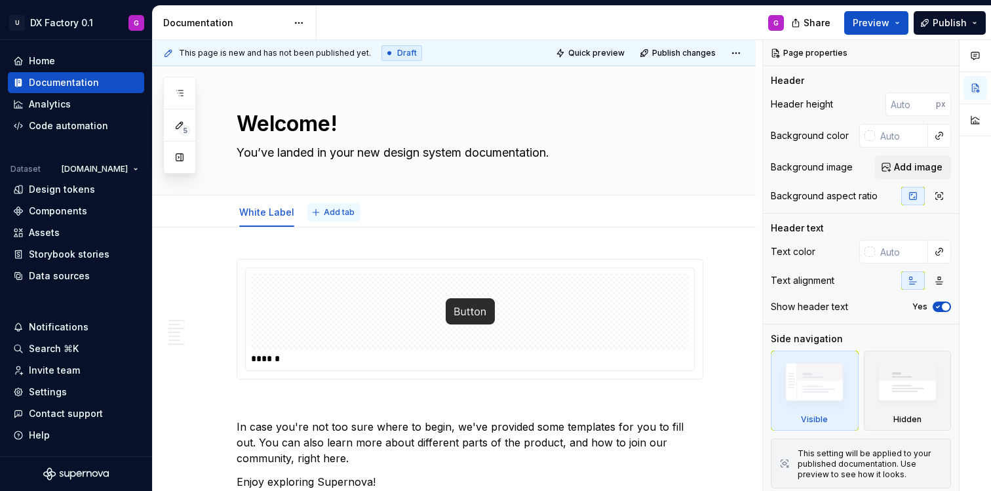
click at [339, 210] on span "Add tab" at bounding box center [339, 212] width 31 height 10
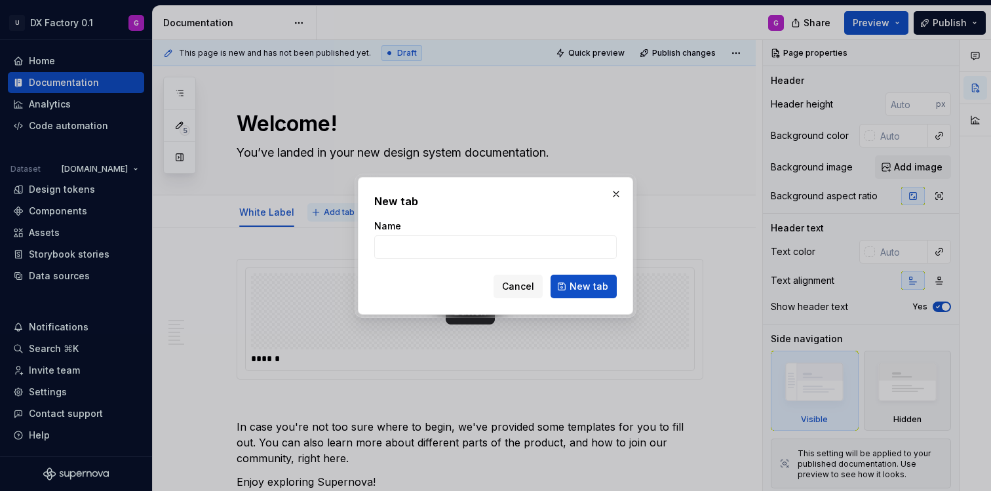
type textarea "*"
type input "[DOMAIN_NAME]"
click at [603, 288] on span "New tab" at bounding box center [588, 286] width 39 height 13
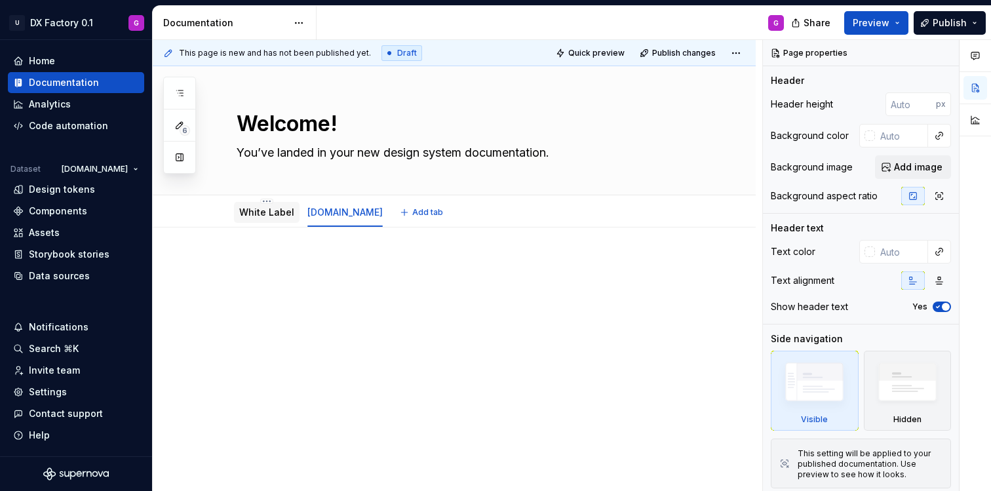
click at [252, 206] on div "White Label" at bounding box center [266, 212] width 55 height 13
click at [286, 218] on link "White Label" at bounding box center [266, 211] width 55 height 11
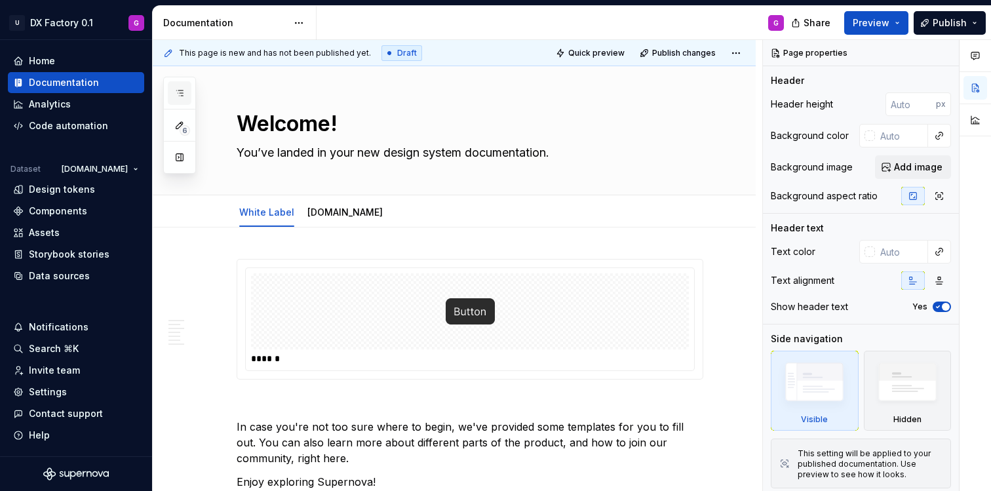
click at [183, 97] on icon "button" at bounding box center [179, 93] width 10 height 10
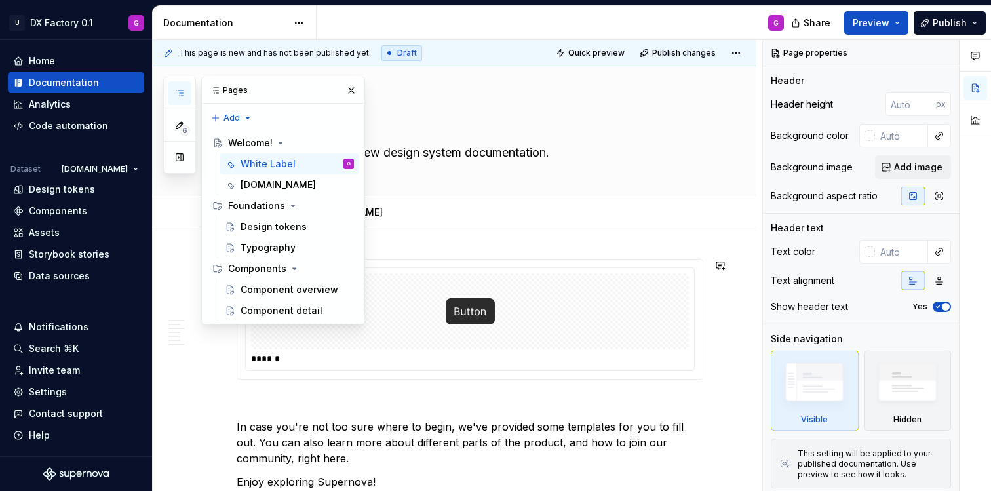
click at [478, 272] on div "******" at bounding box center [470, 319] width 448 height 102
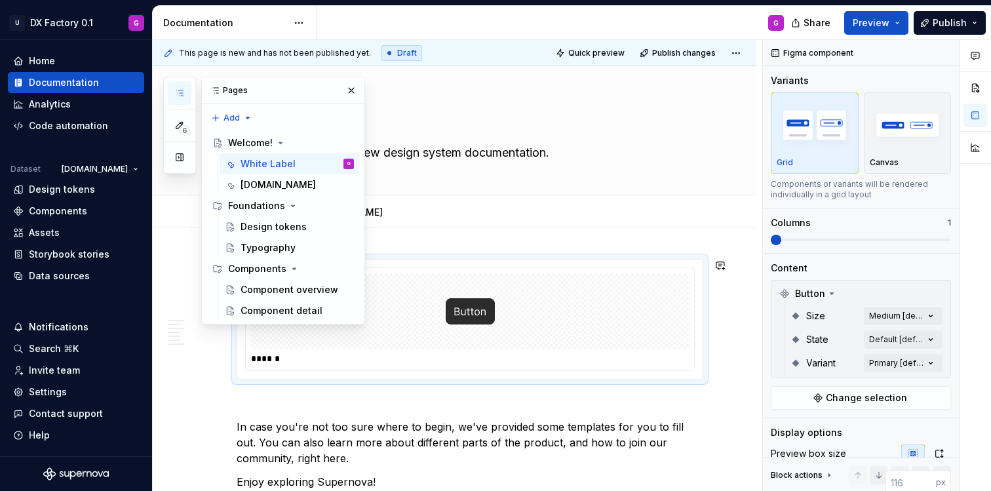
click at [522, 241] on div "This page is new and has not been published yet. Draft Quick preview Publish ch…" at bounding box center [457, 265] width 609 height 451
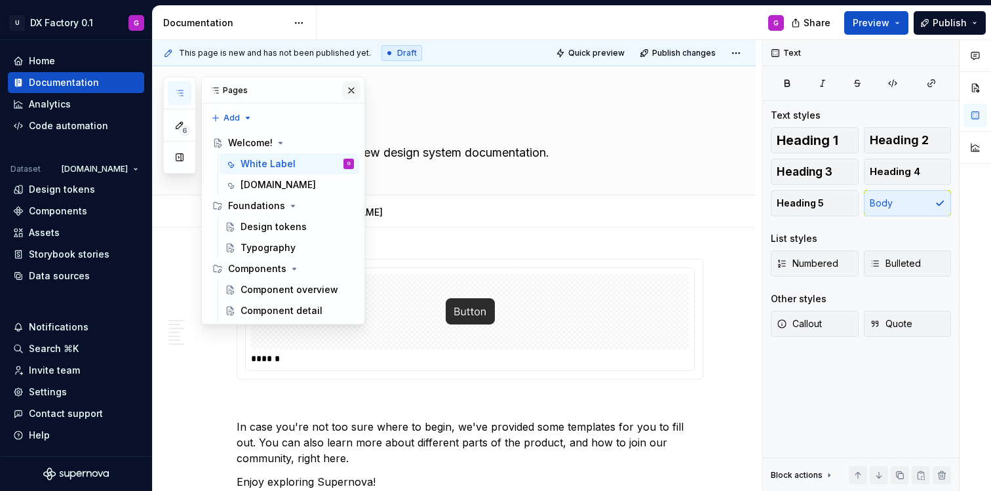
click at [354, 86] on button "button" at bounding box center [351, 90] width 18 height 18
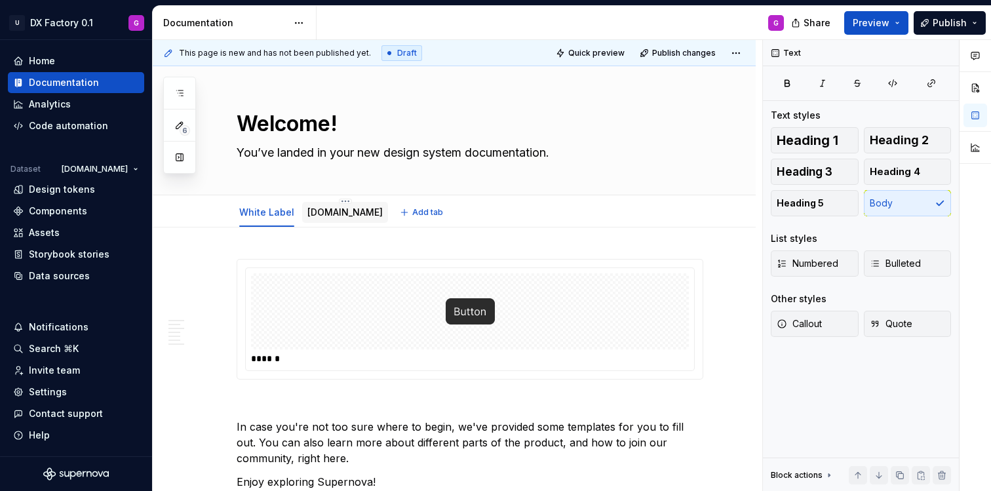
click at [334, 210] on link "[DOMAIN_NAME]" at bounding box center [344, 211] width 75 height 11
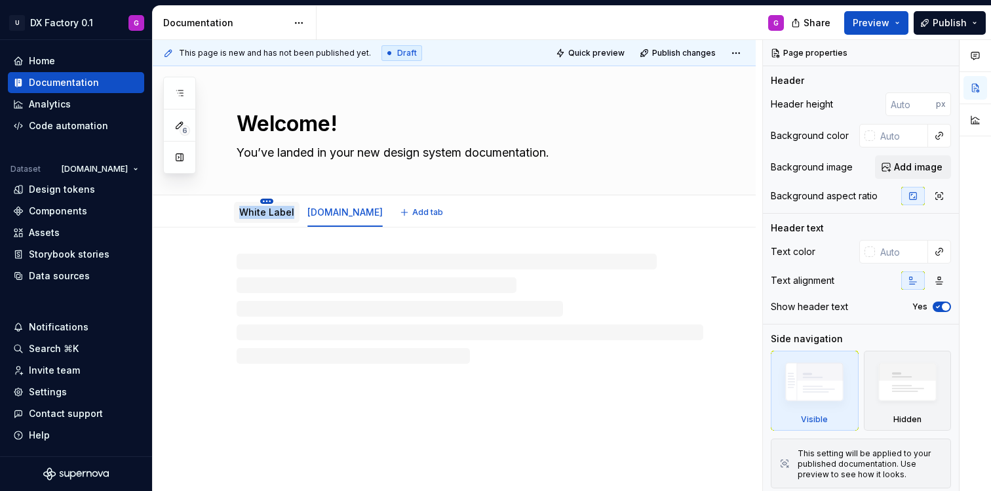
click at [263, 201] on html "U DX Factory 0.1 G Home Documentation Analytics Code automation Dataset Unipol.…" at bounding box center [495, 245] width 991 height 491
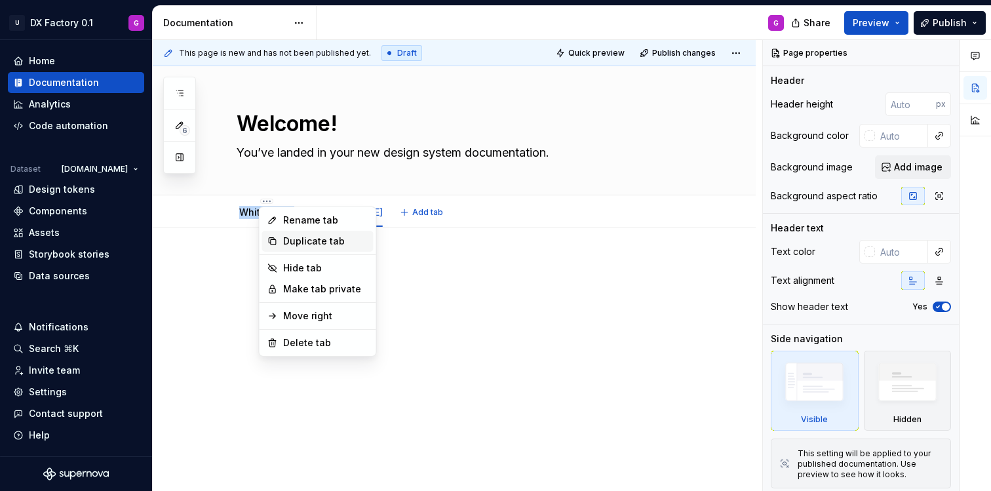
click at [295, 239] on div "Duplicate tab" at bounding box center [325, 241] width 85 height 13
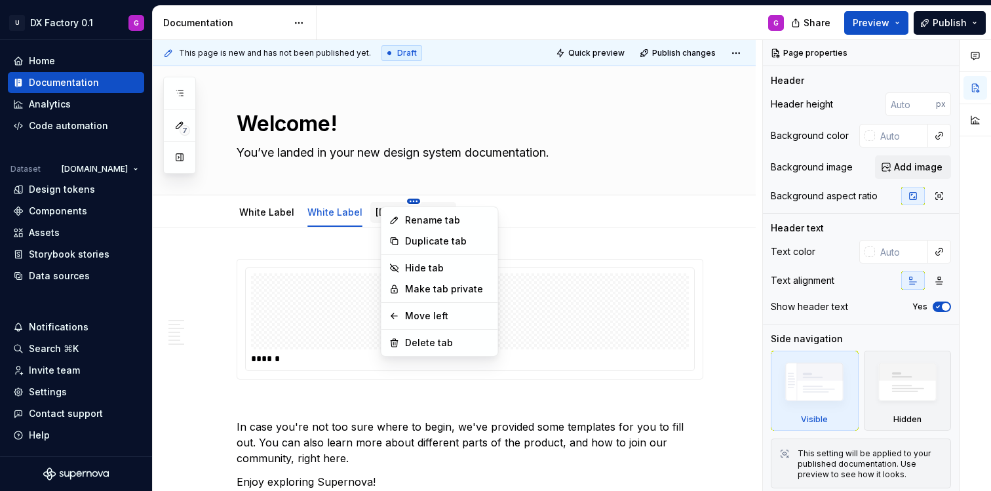
click at [382, 201] on html "U DX Factory 0.1 G Home Documentation Analytics Code automation Dataset Unipol.…" at bounding box center [495, 245] width 991 height 491
click at [431, 342] on div "Delete tab" at bounding box center [447, 342] width 85 height 13
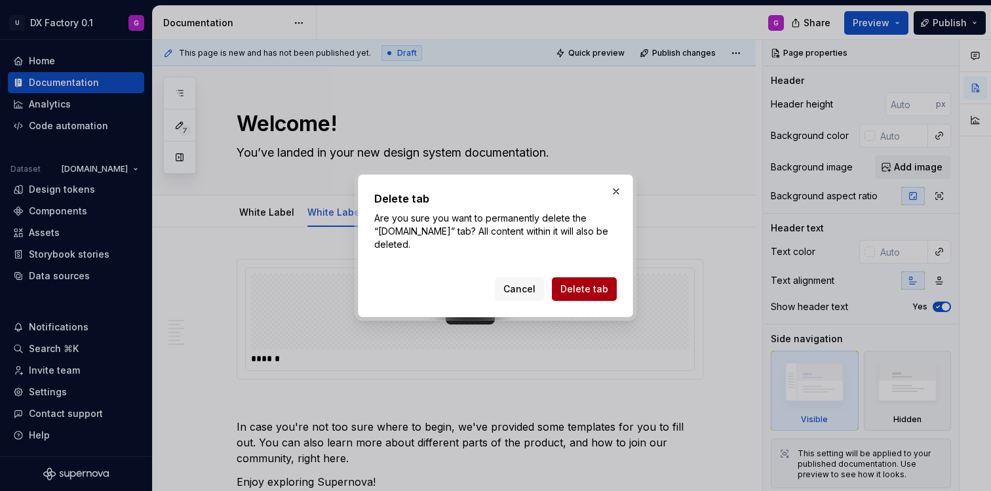
click at [596, 282] on span "Delete tab" at bounding box center [584, 288] width 48 height 13
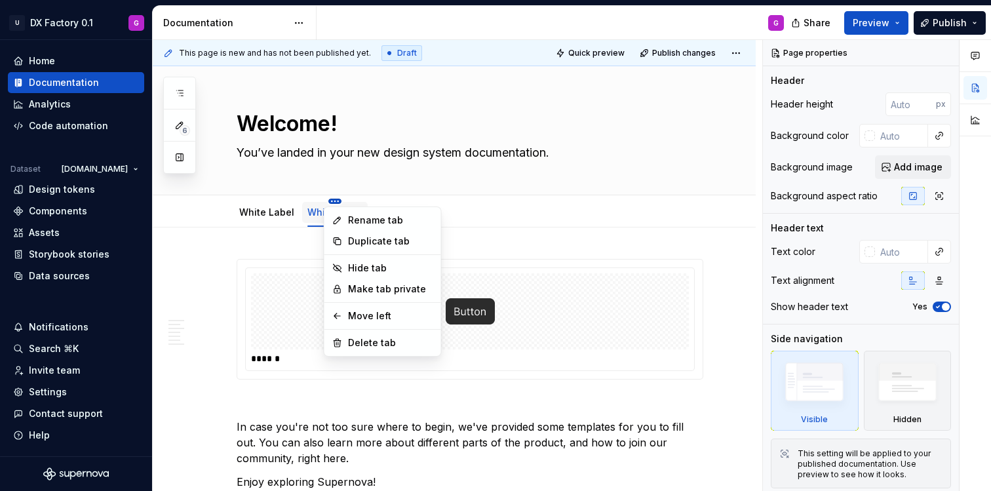
click at [332, 200] on html "U DX Factory 0.1 G Home Documentation Analytics Code automation Dataset Unipol.…" at bounding box center [495, 245] width 991 height 491
click at [332, 202] on html "U DX Factory 0.1 G Home Documentation Analytics Code automation Dataset Unipol.…" at bounding box center [495, 245] width 991 height 491
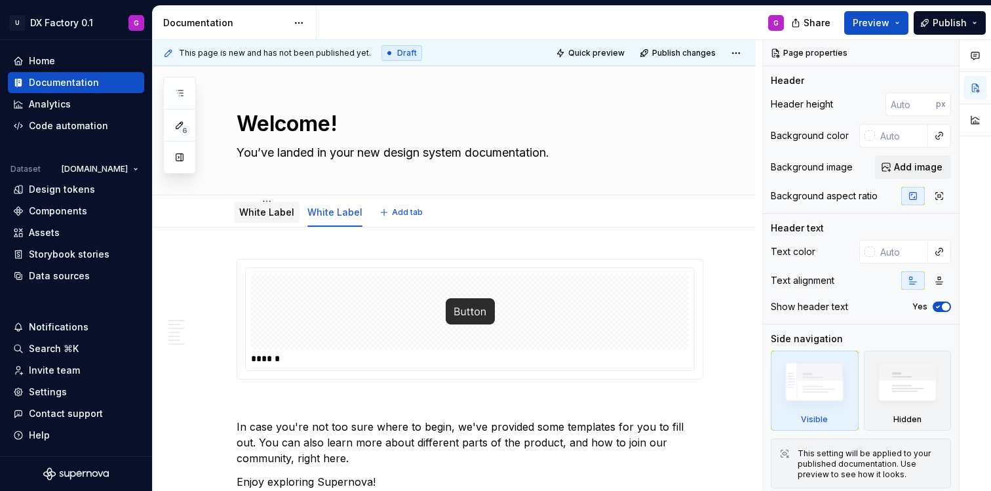
click at [259, 213] on link "White Label" at bounding box center [266, 211] width 55 height 11
click at [326, 210] on link "White Label" at bounding box center [334, 211] width 55 height 11
click at [416, 326] on div at bounding box center [470, 311] width 438 height 76
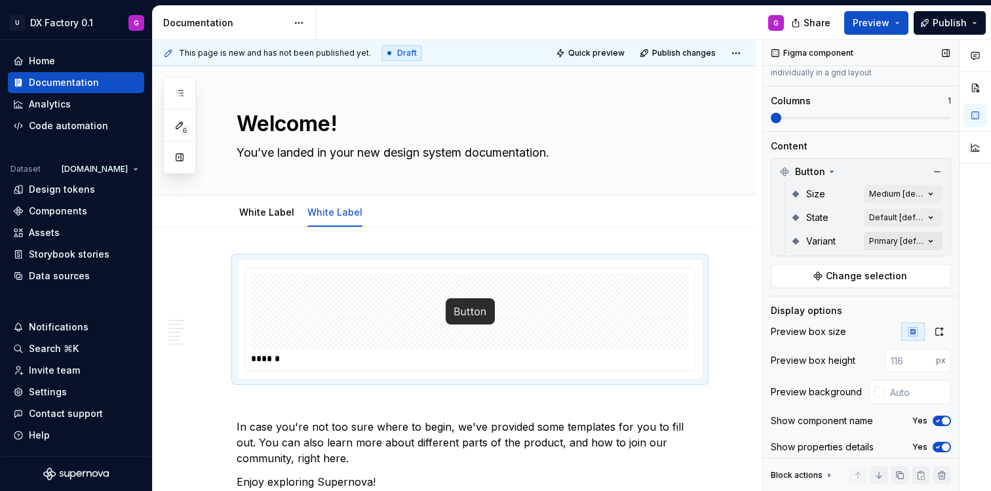
scroll to position [157, 0]
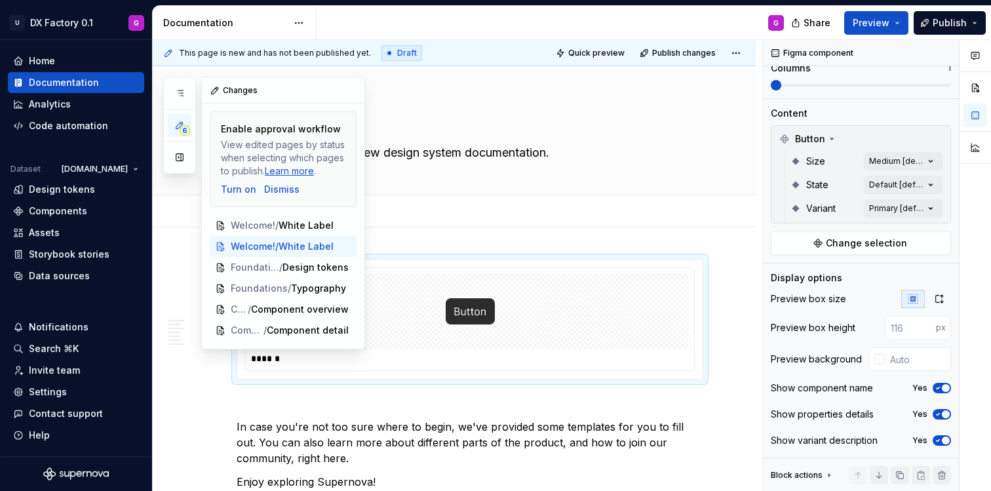
click at [182, 127] on span "6" at bounding box center [185, 130] width 10 height 10
click at [244, 221] on span "Welcome!" at bounding box center [251, 225] width 41 height 13
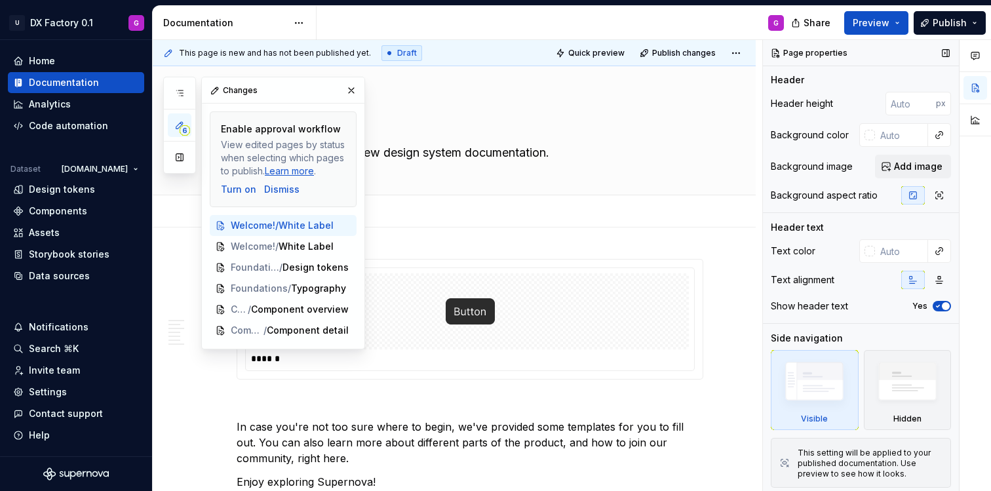
scroll to position [2, 0]
click at [927, 389] on img at bounding box center [907, 383] width 75 height 58
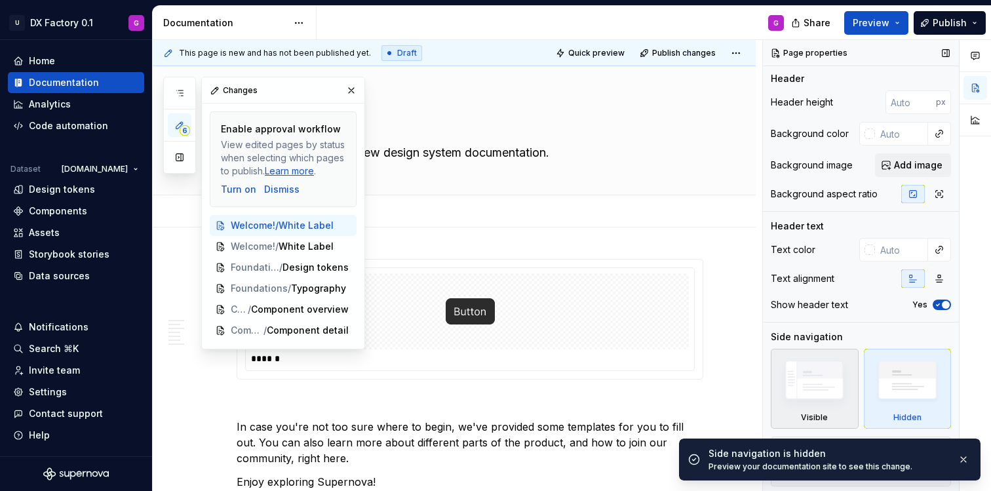
click at [807, 388] on img at bounding box center [813, 382] width 75 height 57
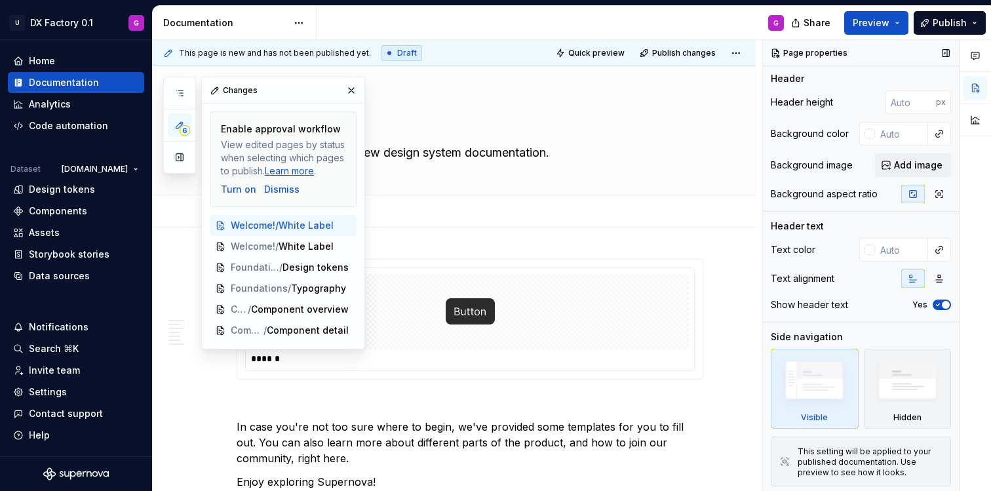
scroll to position [0, 0]
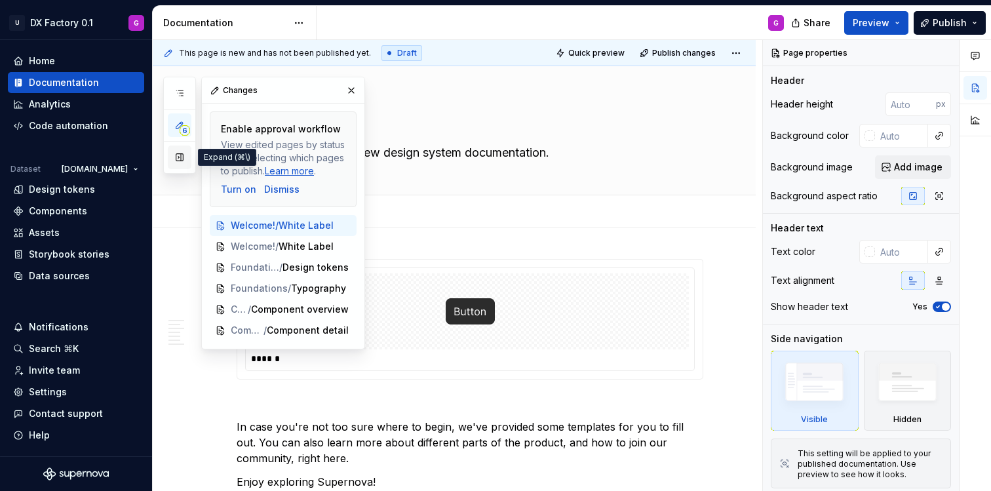
click at [180, 160] on button "button" at bounding box center [180, 157] width 24 height 24
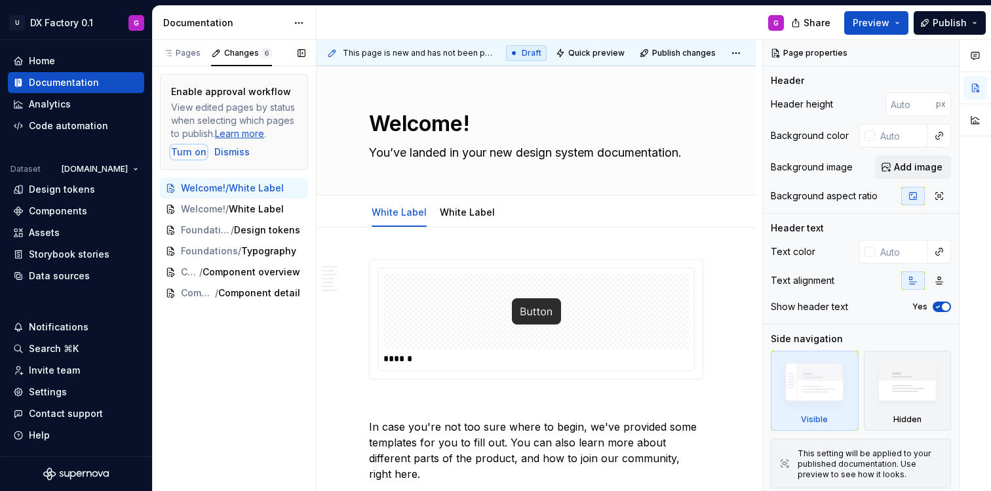
click at [181, 150] on div "Turn on" at bounding box center [188, 151] width 35 height 13
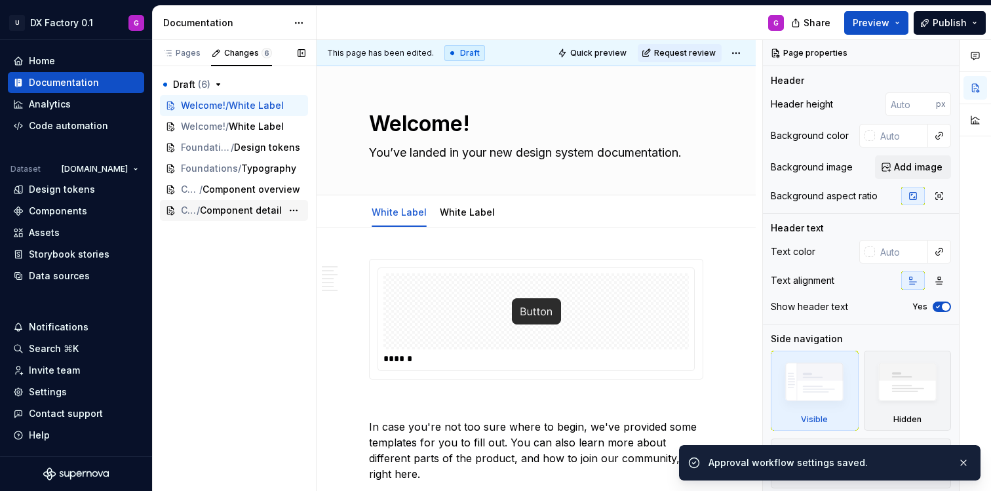
click at [224, 208] on span "Component detail" at bounding box center [241, 210] width 82 height 13
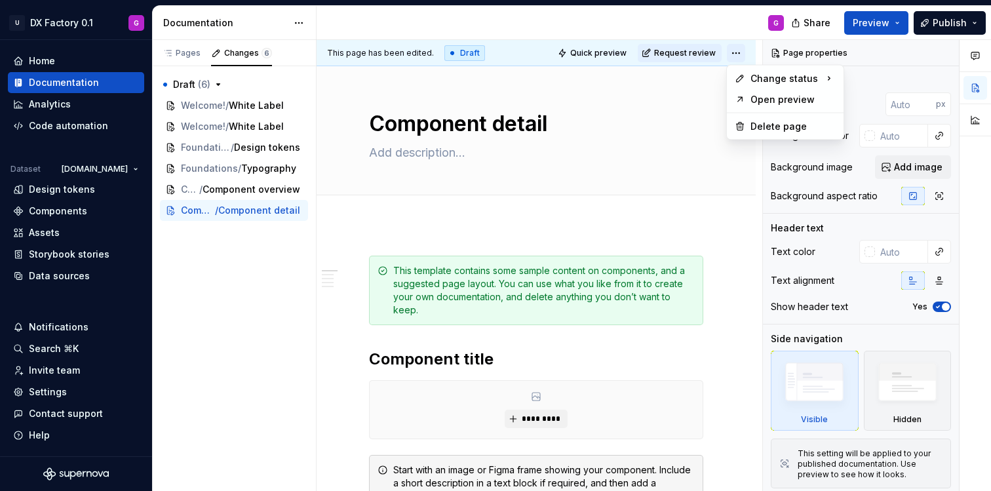
click at [742, 49] on html "U DX Factory 0.1 G Home Documentation Analytics Code automation Dataset Unipol.…" at bounding box center [495, 245] width 991 height 491
click at [258, 267] on div "Pages Changes 6 Add Accessibility guide for tree Page tree. Navigate the tree w…" at bounding box center [234, 265] width 164 height 451
click at [125, 168] on html "U DX Factory 0.1 G Home Documentation Analytics Code automation Dataset Unipol.…" at bounding box center [495, 245] width 991 height 491
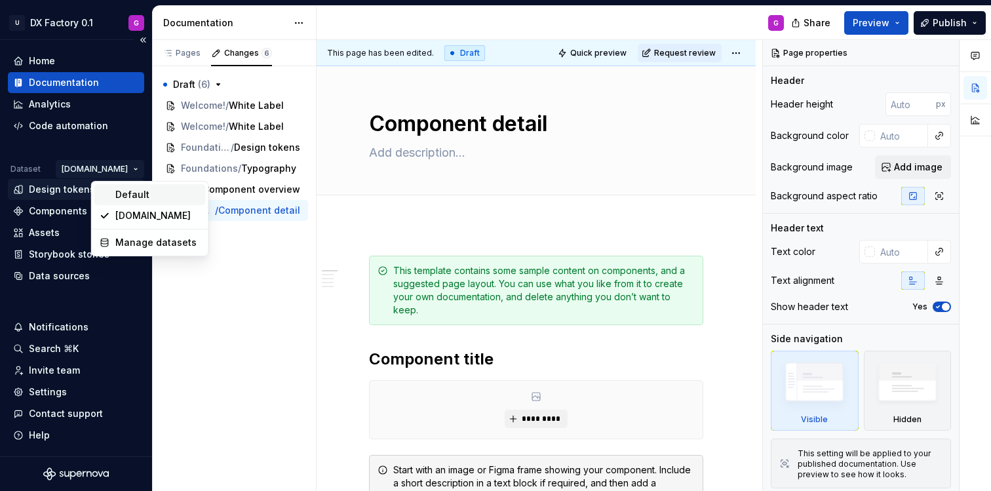
click at [129, 195] on div "Default" at bounding box center [157, 194] width 85 height 13
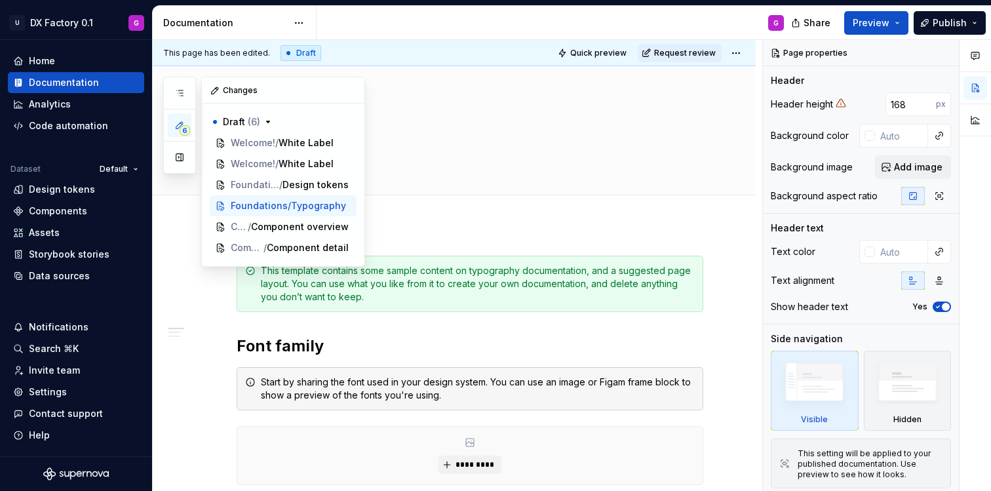
click at [181, 124] on icon "button" at bounding box center [179, 125] width 7 height 7
click at [353, 85] on button "button" at bounding box center [351, 90] width 18 height 18
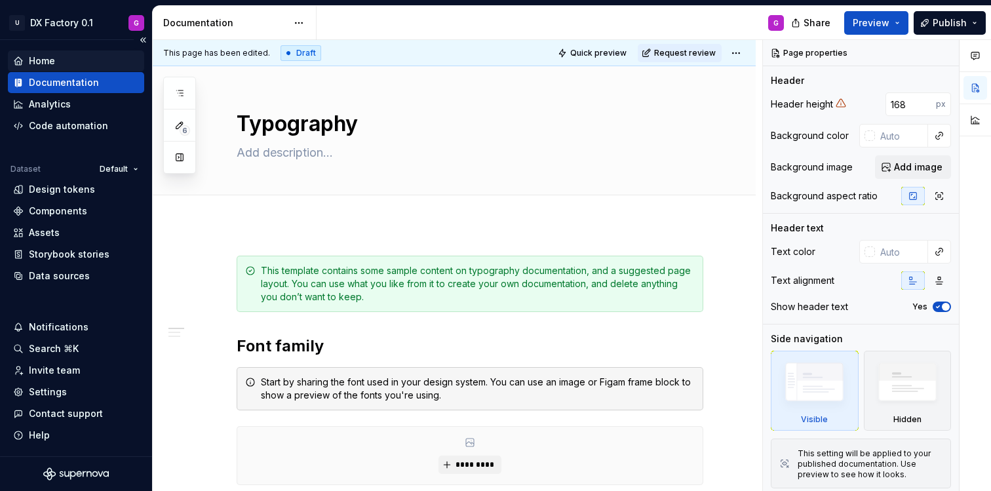
type textarea "*"
click at [121, 167] on html "U DX Factory 0.1 G Home Documentation Analytics Code automation Dataset Default…" at bounding box center [495, 245] width 991 height 491
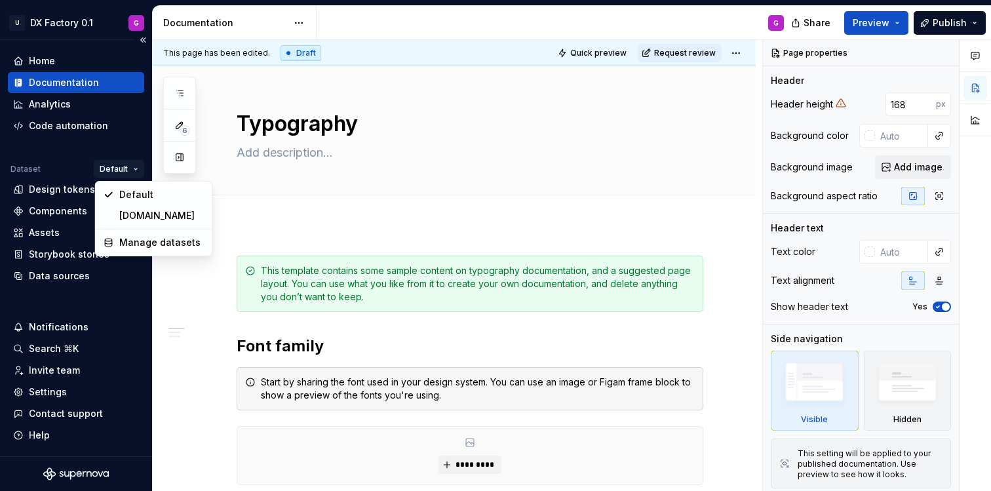
click at [121, 167] on html "U DX Factory 0.1 G Home Documentation Analytics Code automation Dataset Default…" at bounding box center [495, 245] width 991 height 491
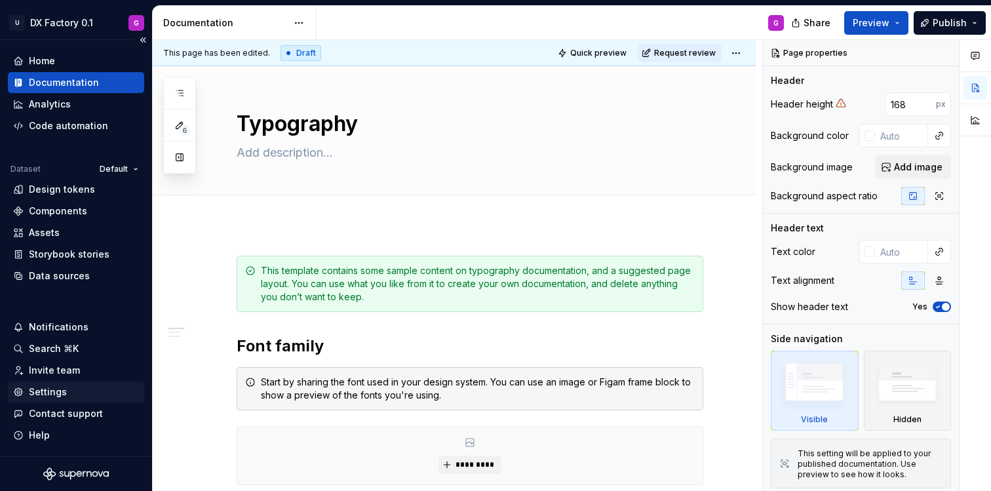
click at [62, 392] on div "Settings" at bounding box center [48, 391] width 38 height 13
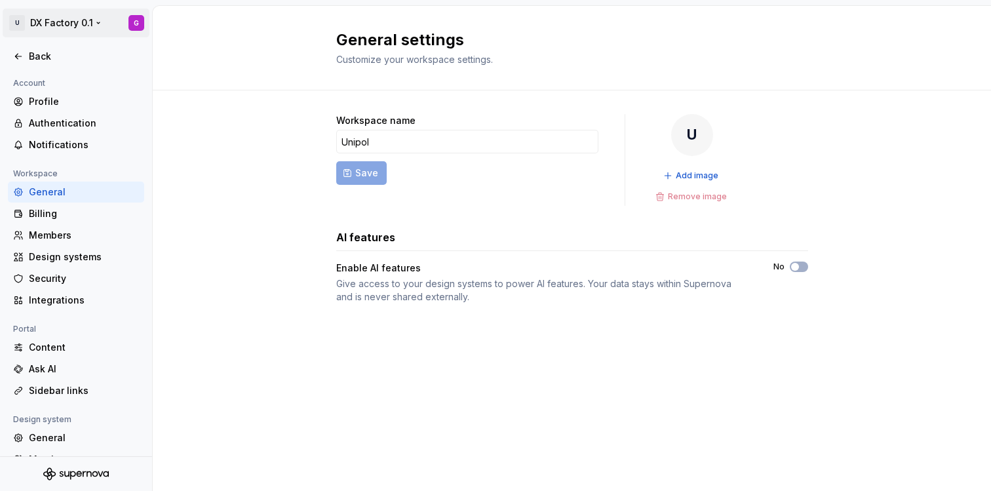
click at [114, 20] on html "U DX Factory 0.1 G Back Account Profile Authentication Notifications Workspace …" at bounding box center [495, 245] width 991 height 491
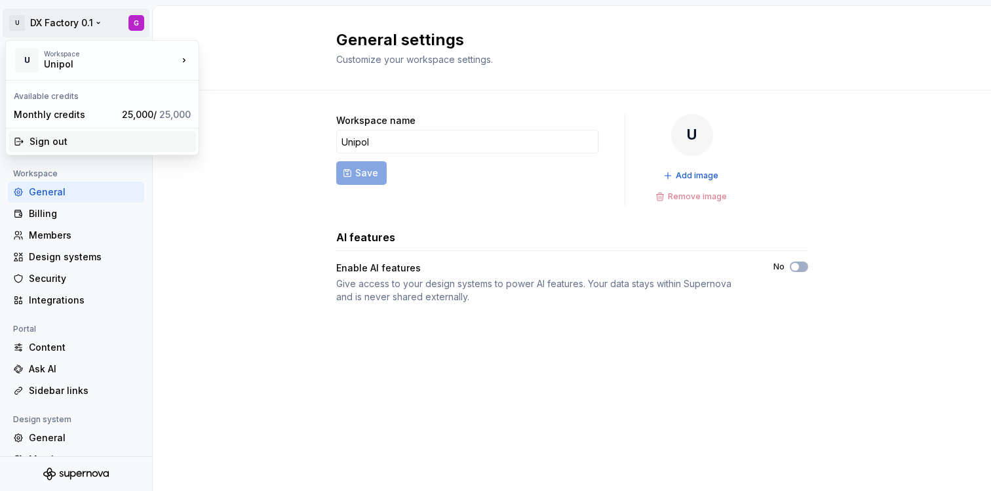
click at [54, 138] on div "Sign out" at bounding box center [109, 141] width 161 height 13
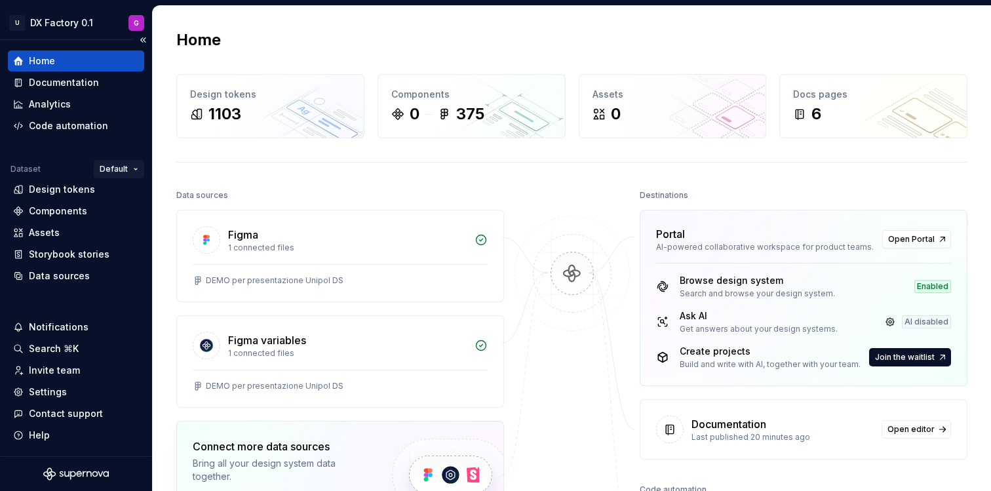
click at [125, 168] on html "U DX Factory 0.1 G Home Documentation Analytics Code automation Dataset Default…" at bounding box center [495, 245] width 991 height 491
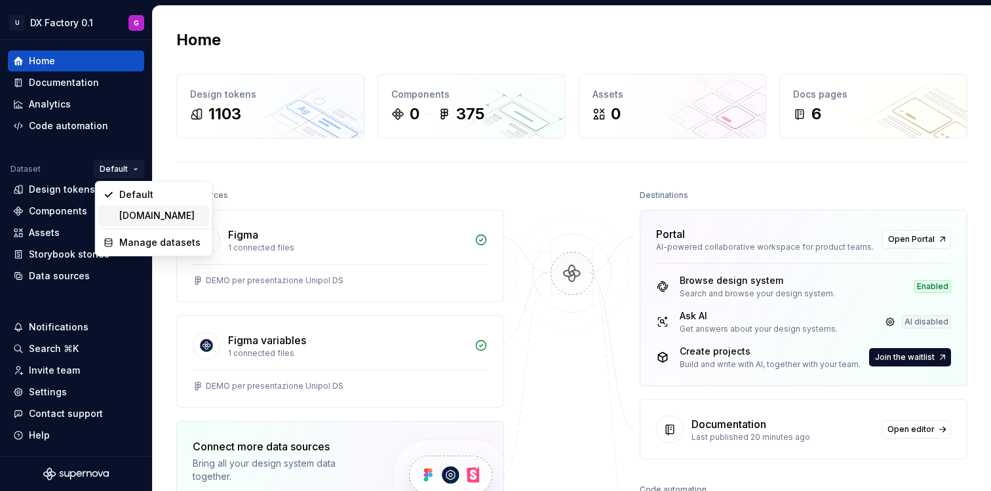
click at [132, 212] on div "[DOMAIN_NAME]" at bounding box center [161, 215] width 85 height 13
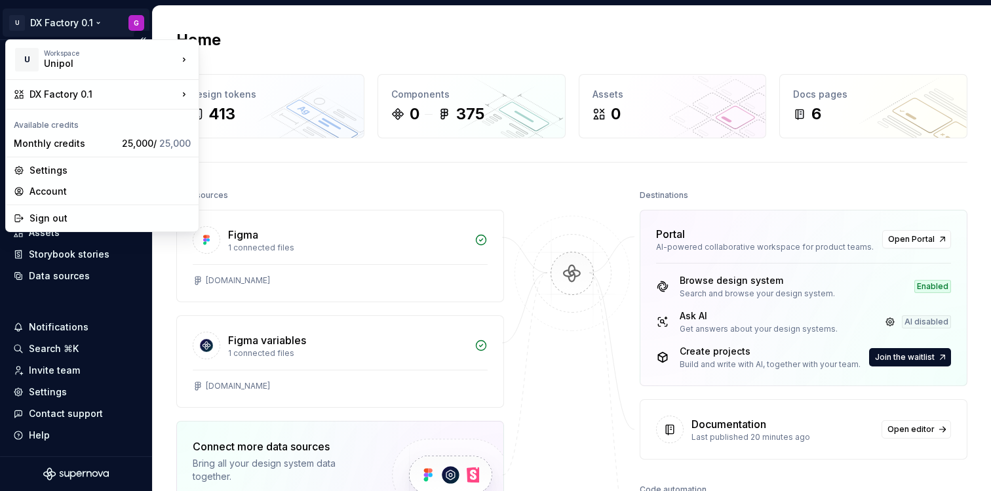
click at [85, 30] on html "U DX Factory 0.1 G Home Documentation Analytics Code automation Dataset [DOMAIN…" at bounding box center [495, 245] width 991 height 491
click at [73, 218] on div "Sign out" at bounding box center [109, 218] width 161 height 13
